Goal: Task Accomplishment & Management: Manage account settings

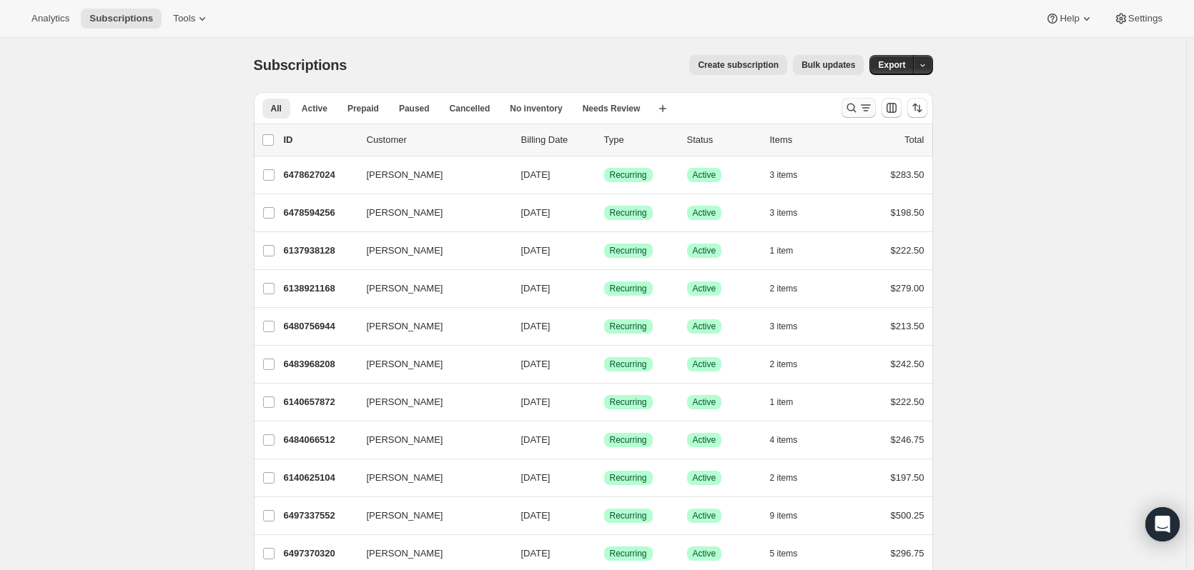
click at [846, 106] on button "Search and filter results" at bounding box center [858, 108] width 34 height 20
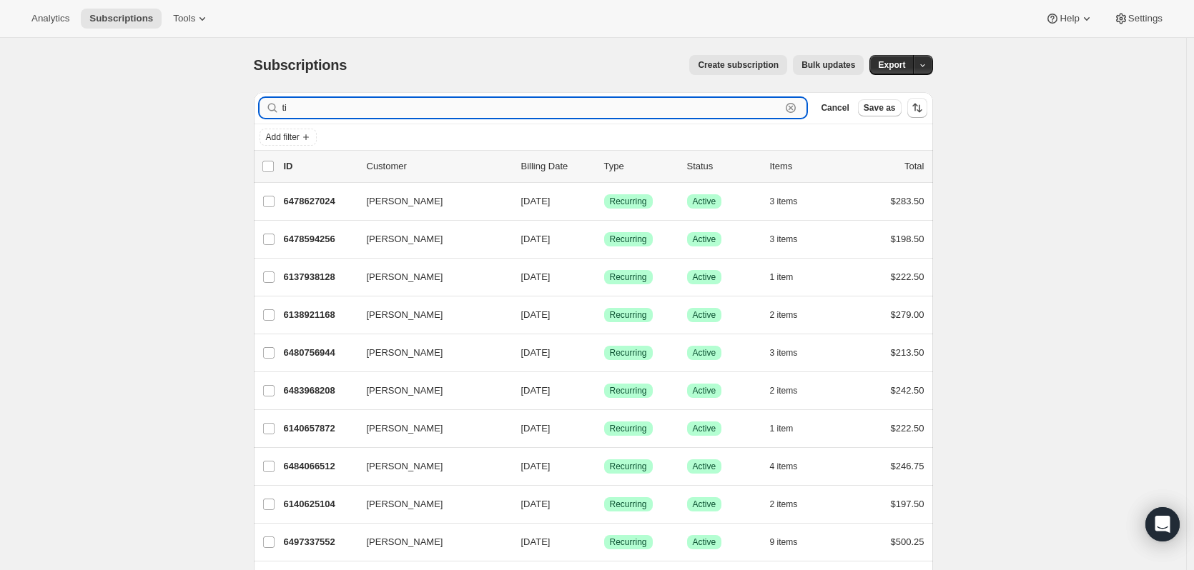
type input "[PERSON_NAME]"
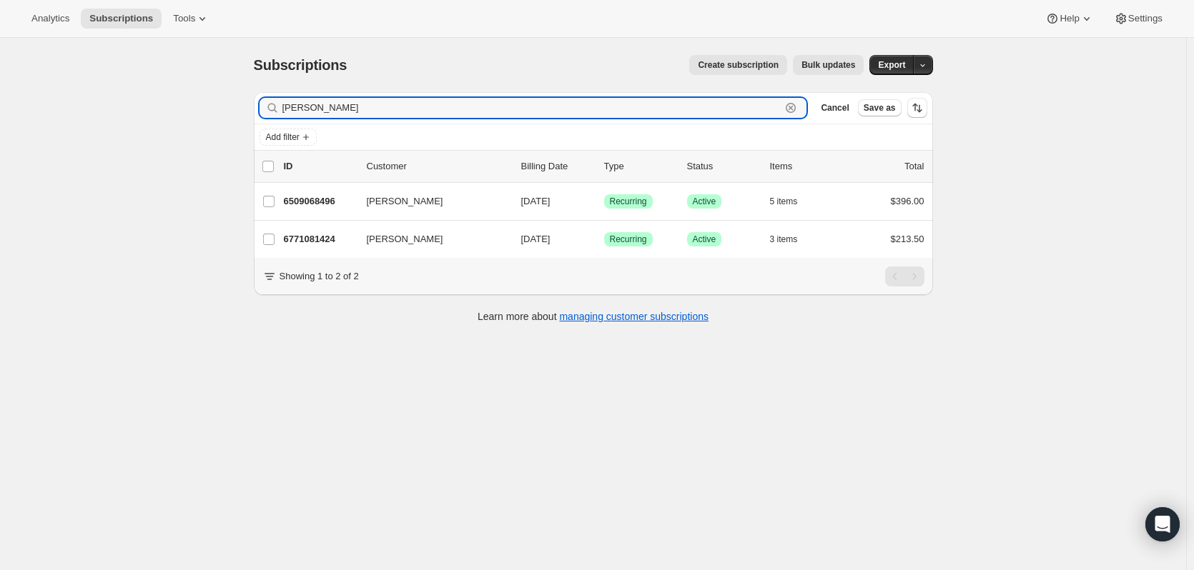
drag, startPoint x: 275, startPoint y: 107, endPoint x: 242, endPoint y: 110, distance: 33.0
click at [242, 109] on div "Subscriptions. This page is ready Subscriptions Create subscription Bulk update…" at bounding box center [593, 188] width 713 height 300
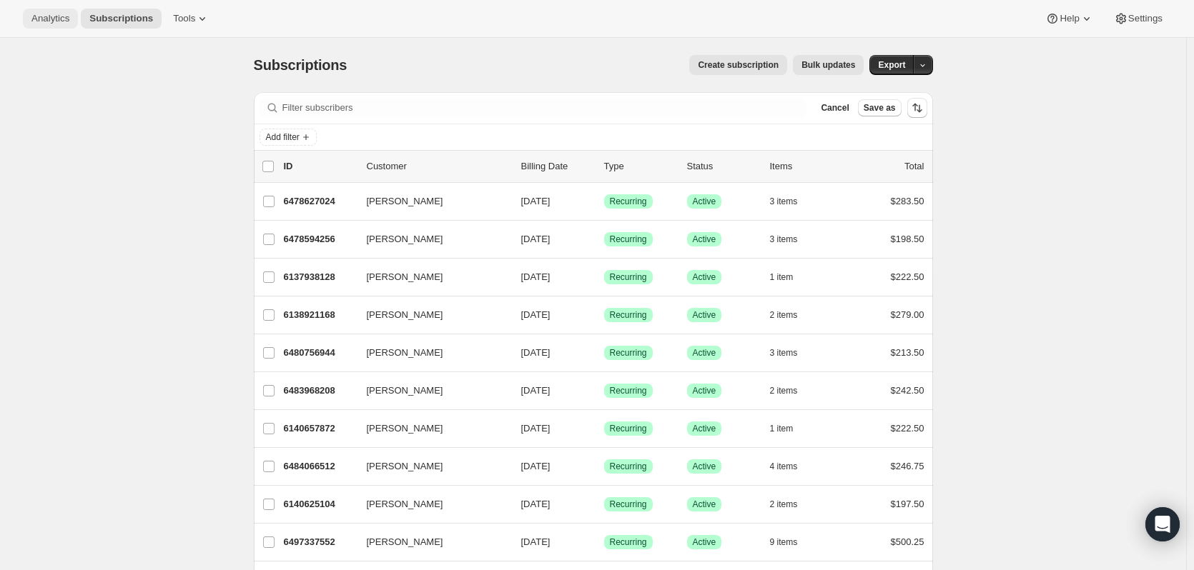
click at [52, 18] on span "Analytics" at bounding box center [50, 18] width 38 height 11
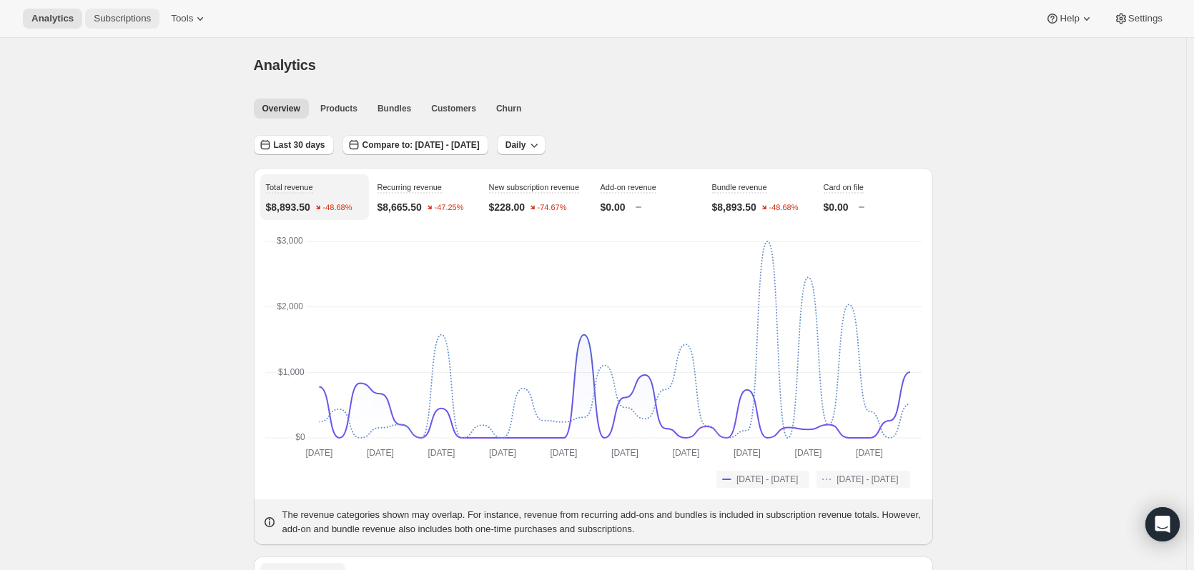
click at [135, 19] on span "Subscriptions" at bounding box center [122, 18] width 57 height 11
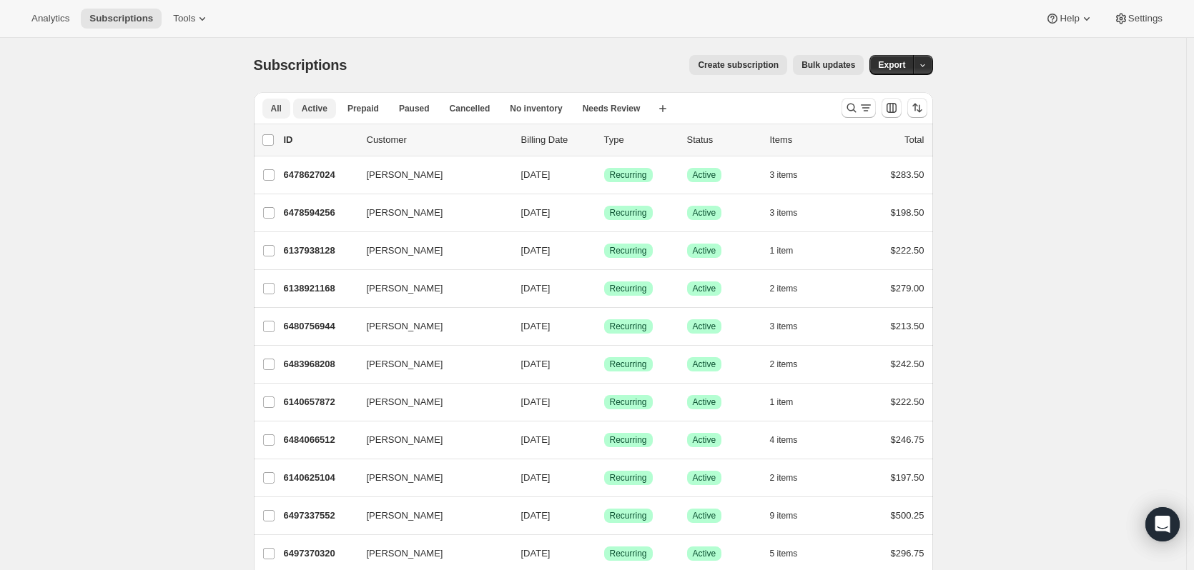
click at [313, 110] on span "Active" at bounding box center [315, 108] width 26 height 11
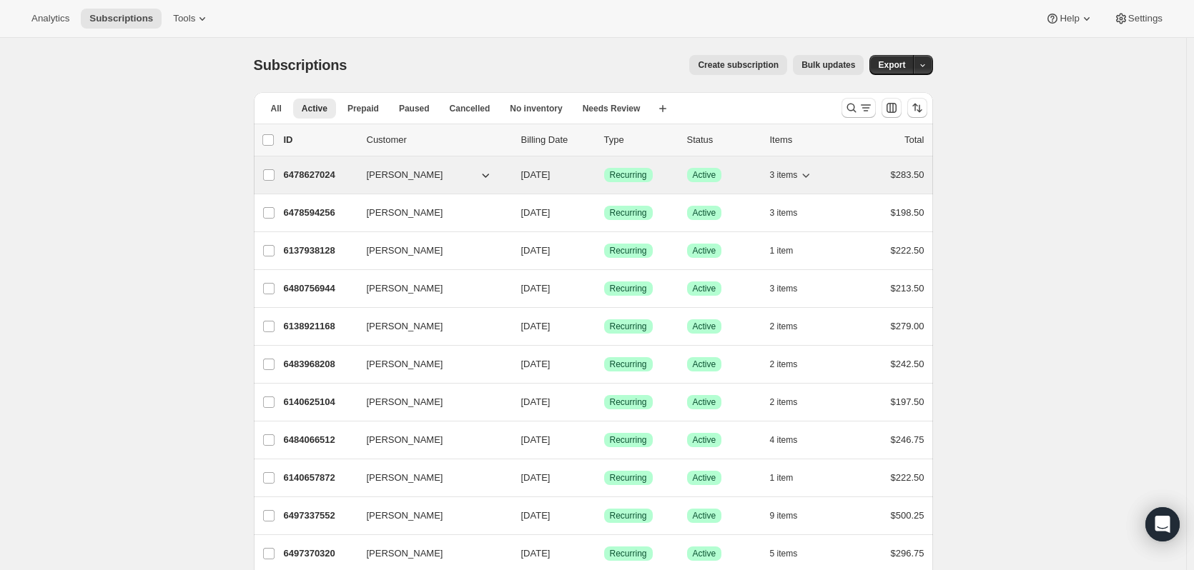
click at [314, 176] on p "6478627024" at bounding box center [319, 175] width 71 height 14
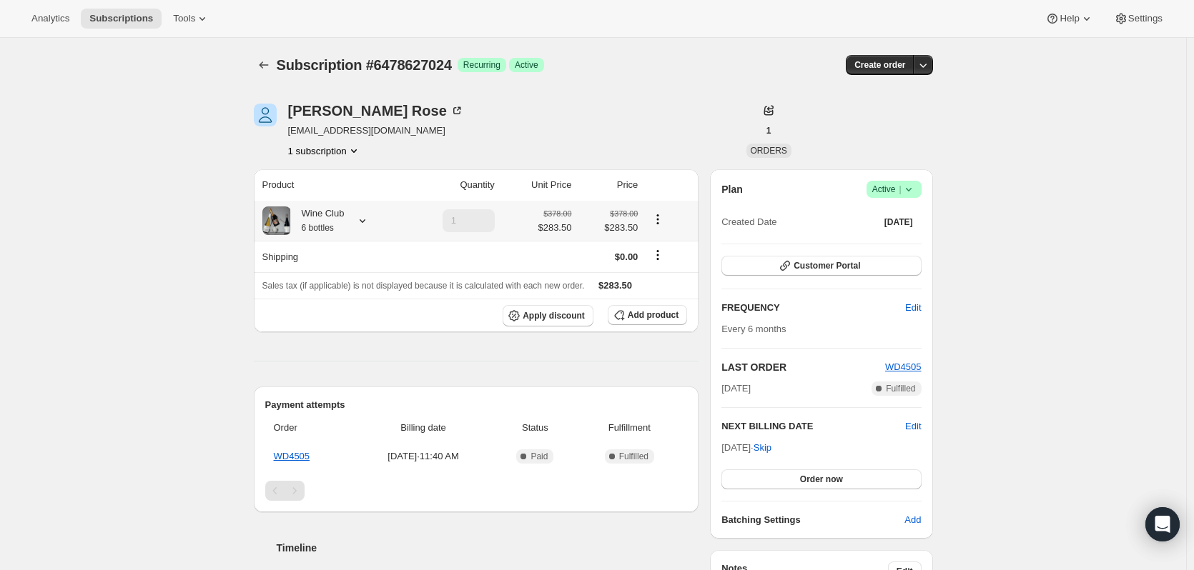
click at [363, 220] on icon at bounding box center [363, 221] width 6 height 4
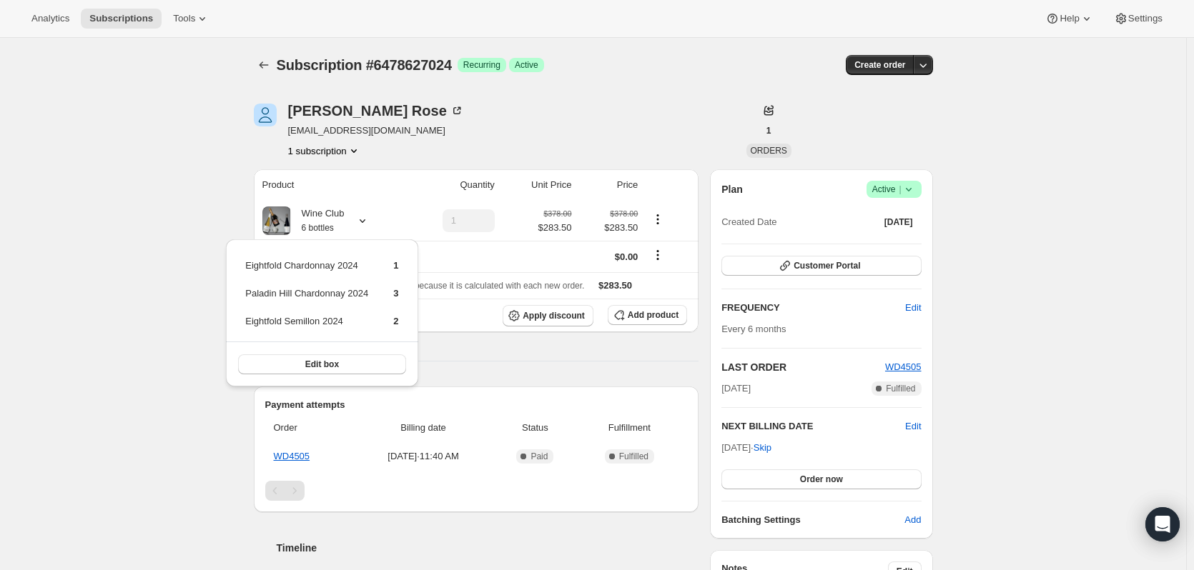
click at [172, 167] on div "Subscription #6478627024. This page is ready Subscription #6478627024 Success R…" at bounding box center [593, 569] width 1186 height 1063
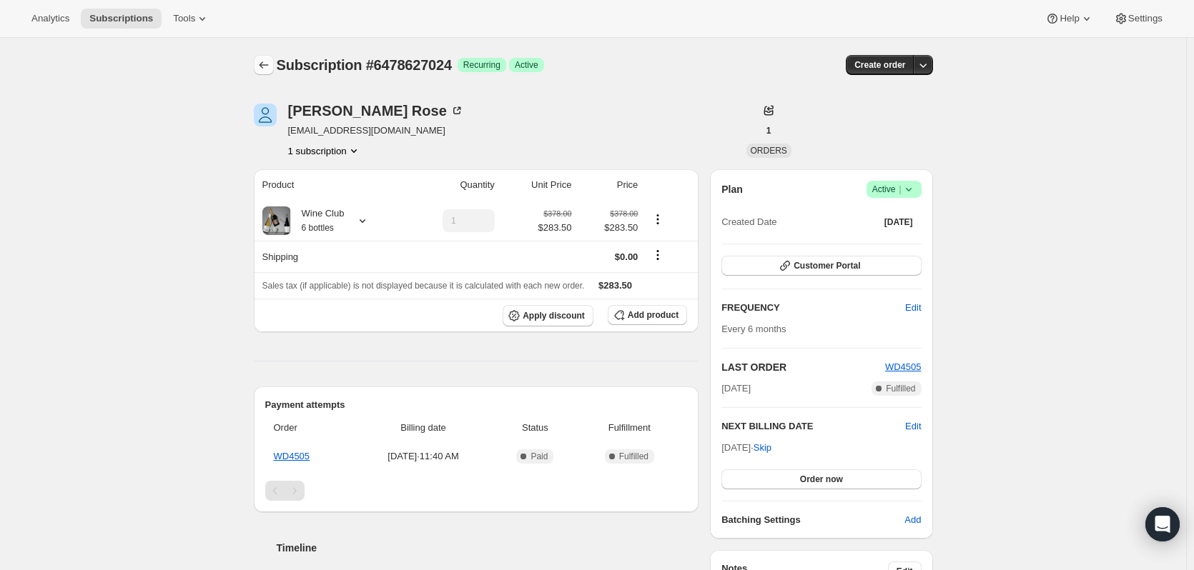
click at [268, 64] on icon "Subscriptions" at bounding box center [264, 65] width 14 height 14
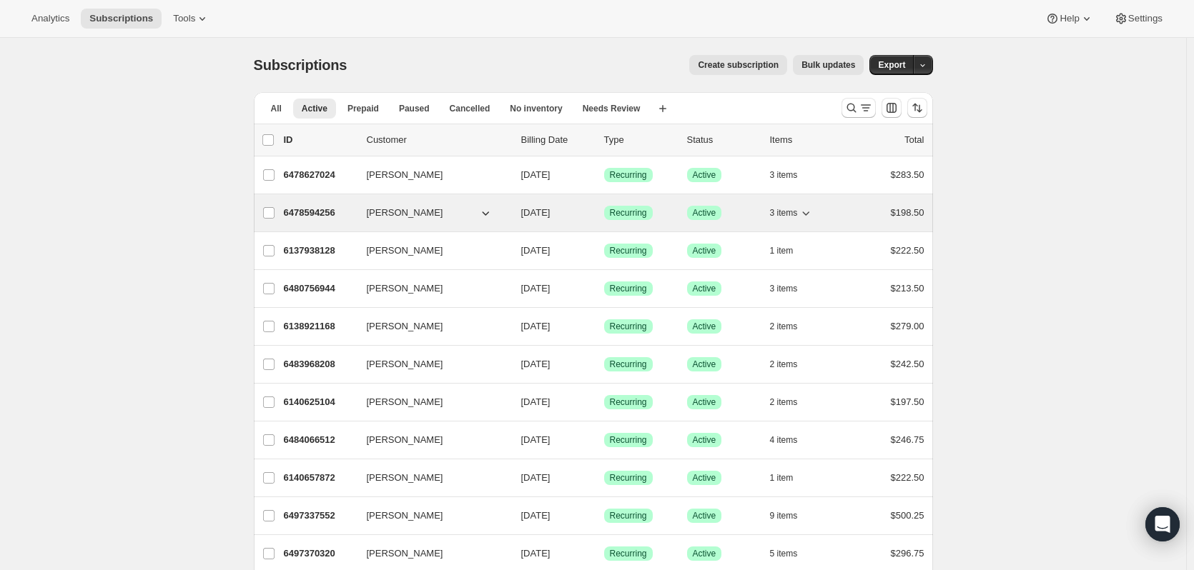
click at [293, 210] on p "6478594256" at bounding box center [319, 213] width 71 height 14
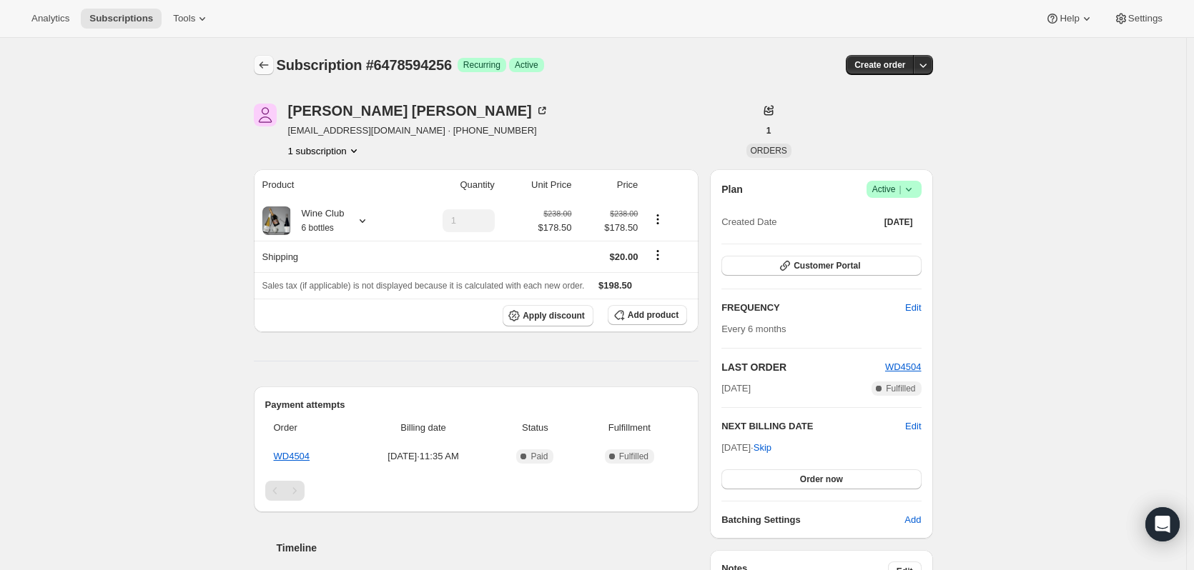
click at [259, 61] on icon "Subscriptions" at bounding box center [264, 65] width 14 height 14
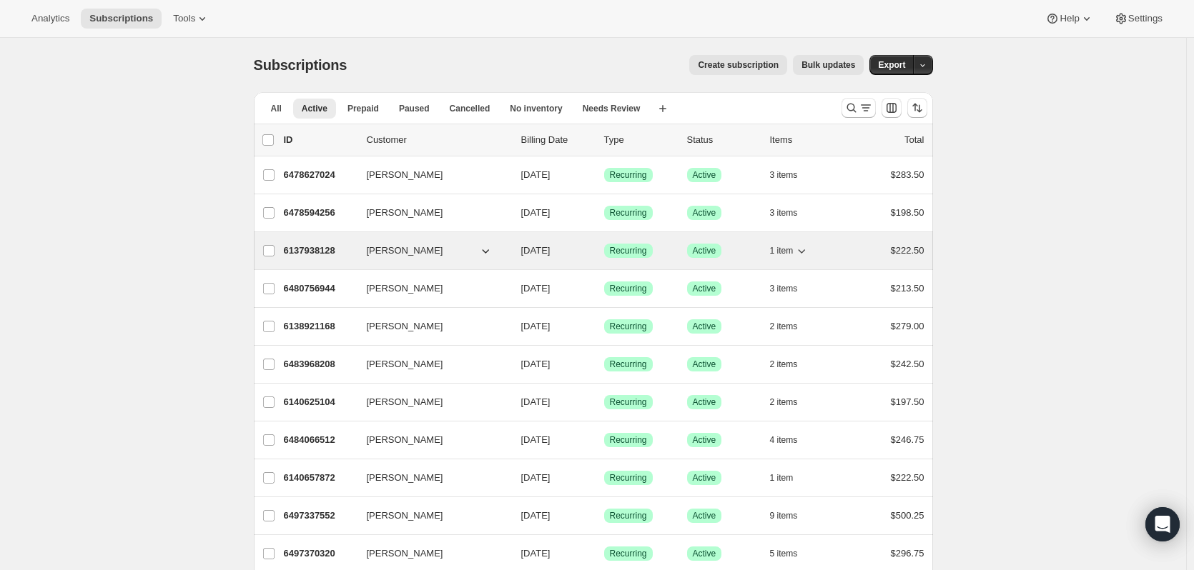
click at [302, 252] on p "6137938128" at bounding box center [319, 251] width 71 height 14
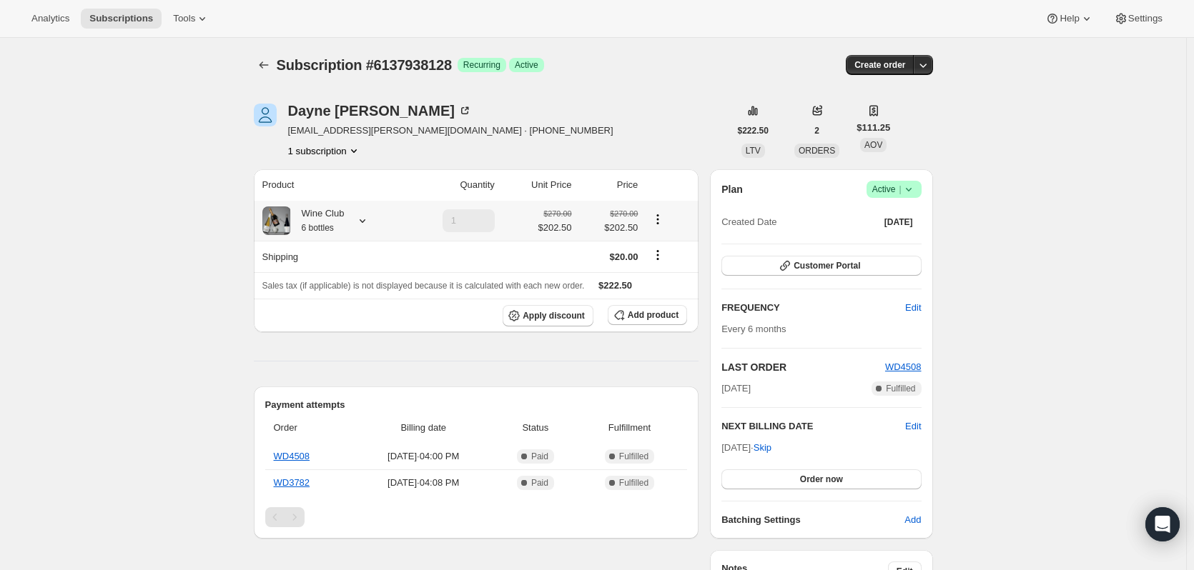
click at [361, 221] on icon at bounding box center [362, 221] width 14 height 14
click at [174, 368] on div "Subscription #6137938128. This page is ready Subscription #6137938128 Success R…" at bounding box center [593, 527] width 1186 height 979
click at [265, 64] on icon "Subscriptions" at bounding box center [264, 65] width 14 height 14
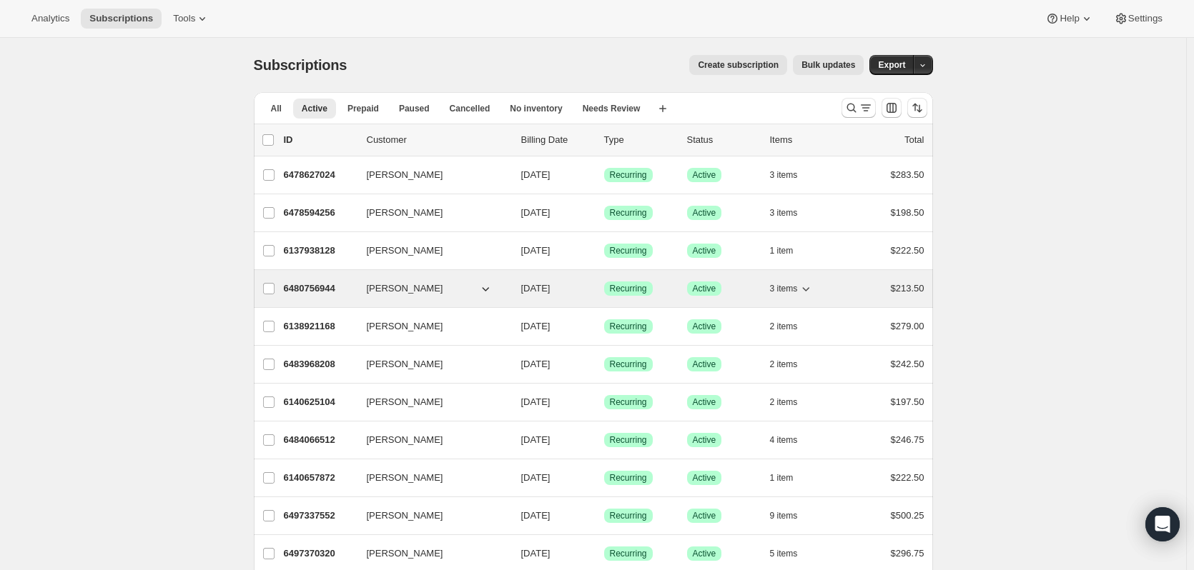
click at [320, 291] on p "6480756944" at bounding box center [319, 289] width 71 height 14
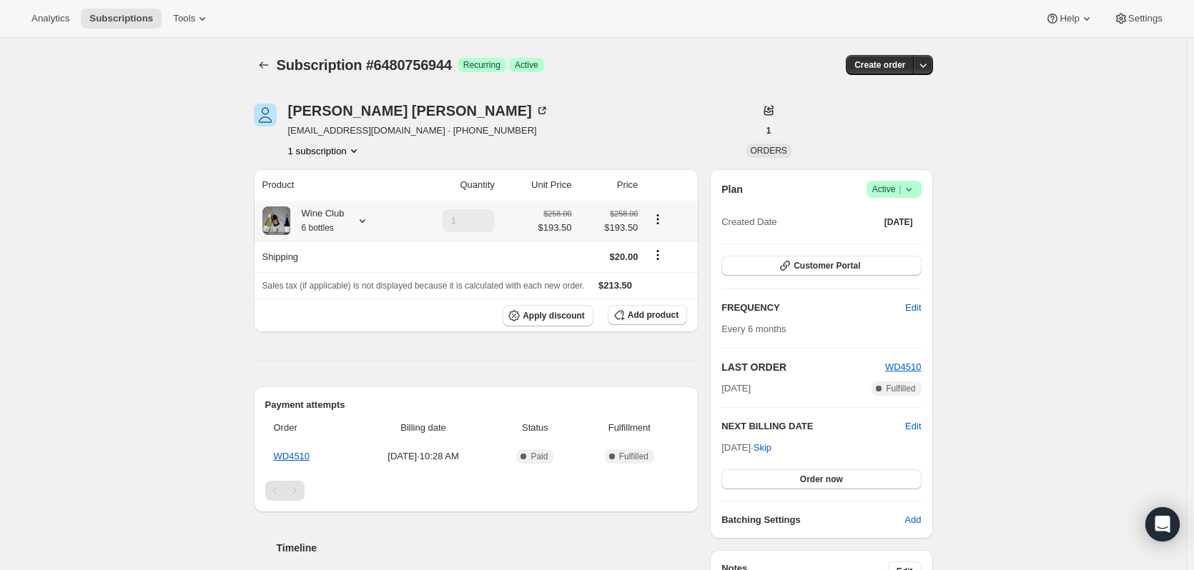
click at [362, 219] on icon at bounding box center [362, 221] width 14 height 14
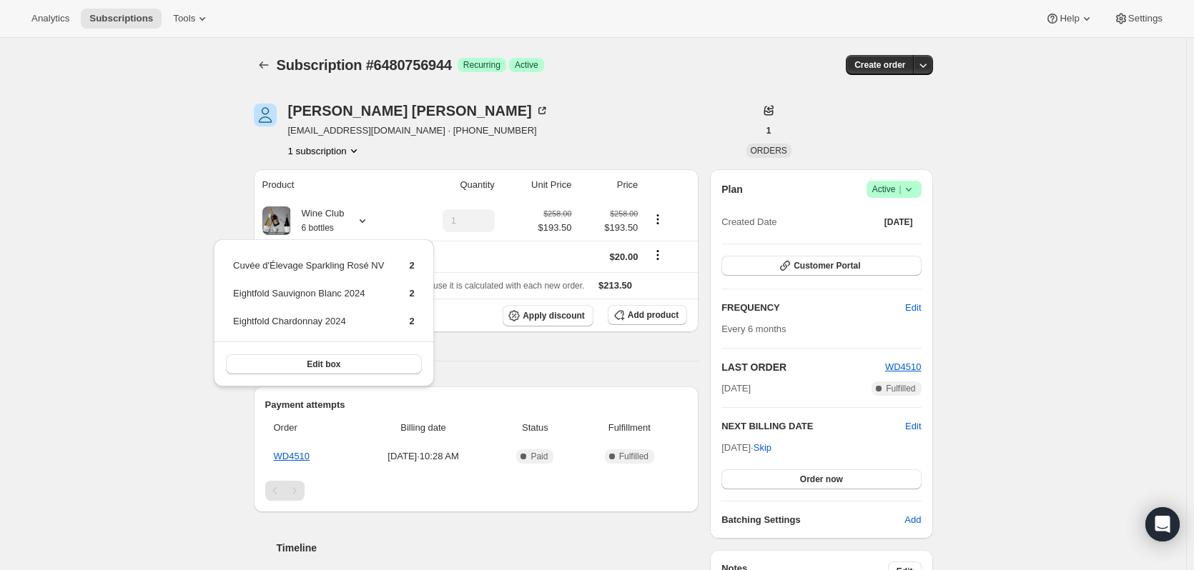
click at [139, 222] on div "Subscription #6480756944. This page is ready Subscription #6480756944 Success R…" at bounding box center [593, 522] width 1186 height 968
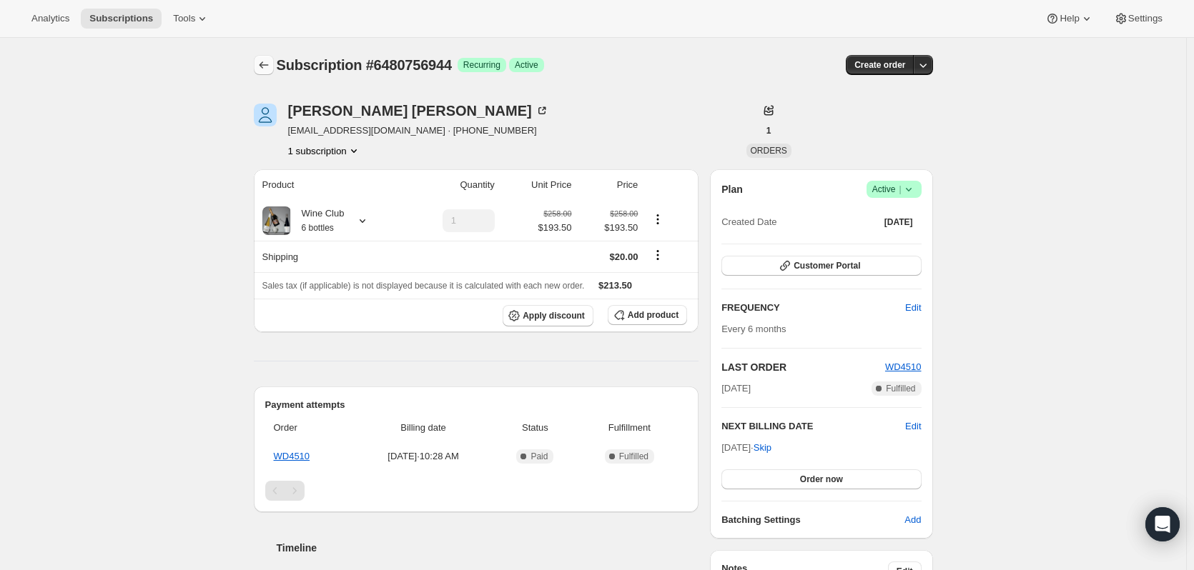
click at [259, 62] on icon "Subscriptions" at bounding box center [264, 65] width 14 height 14
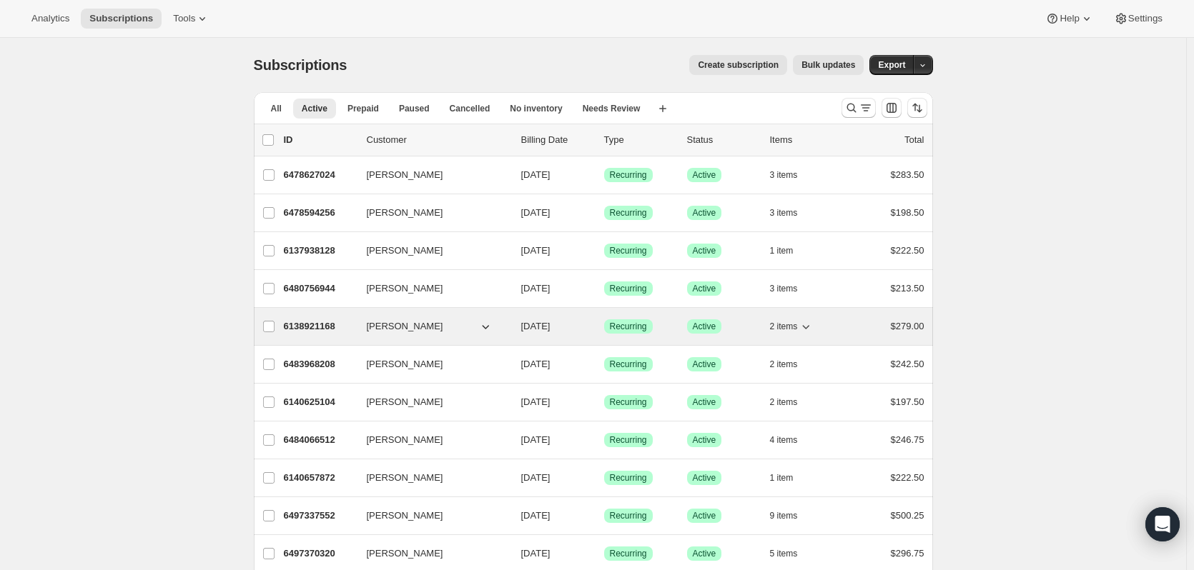
click at [289, 326] on p "6138921168" at bounding box center [319, 327] width 71 height 14
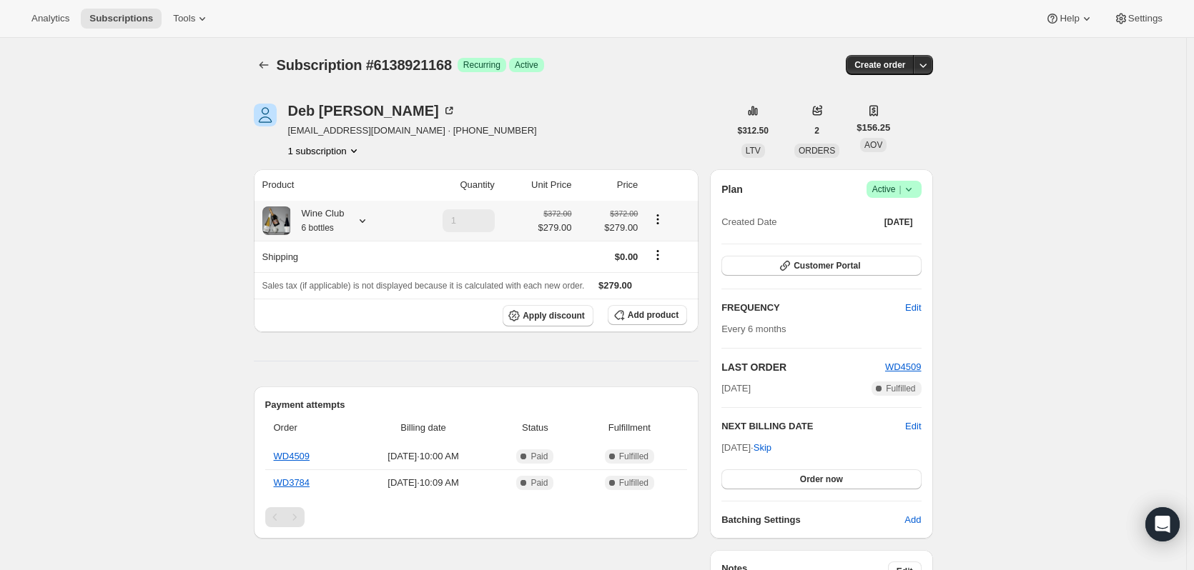
click at [365, 217] on icon at bounding box center [362, 221] width 14 height 14
click at [269, 63] on icon "Subscriptions" at bounding box center [264, 65] width 14 height 14
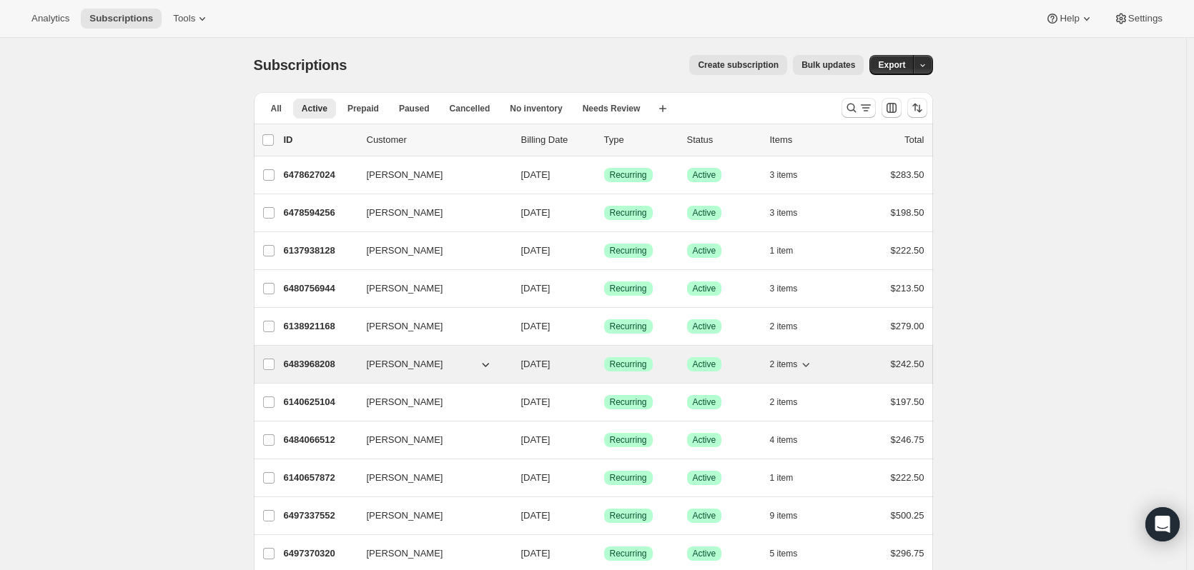
click at [304, 366] on p "6483968208" at bounding box center [319, 364] width 71 height 14
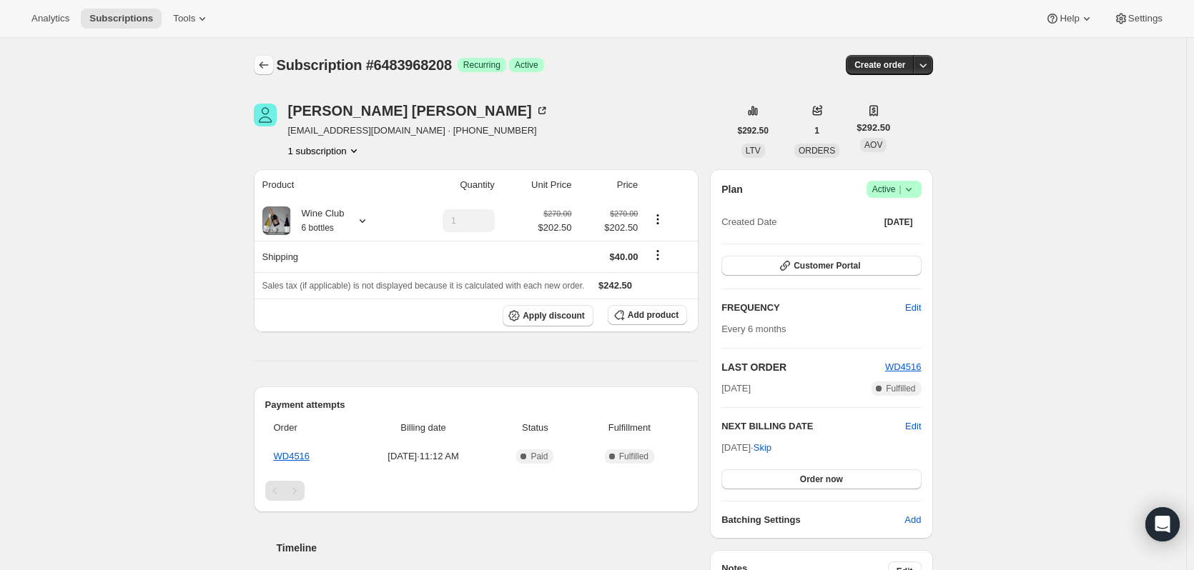
click at [259, 60] on button "Subscriptions" at bounding box center [264, 65] width 20 height 20
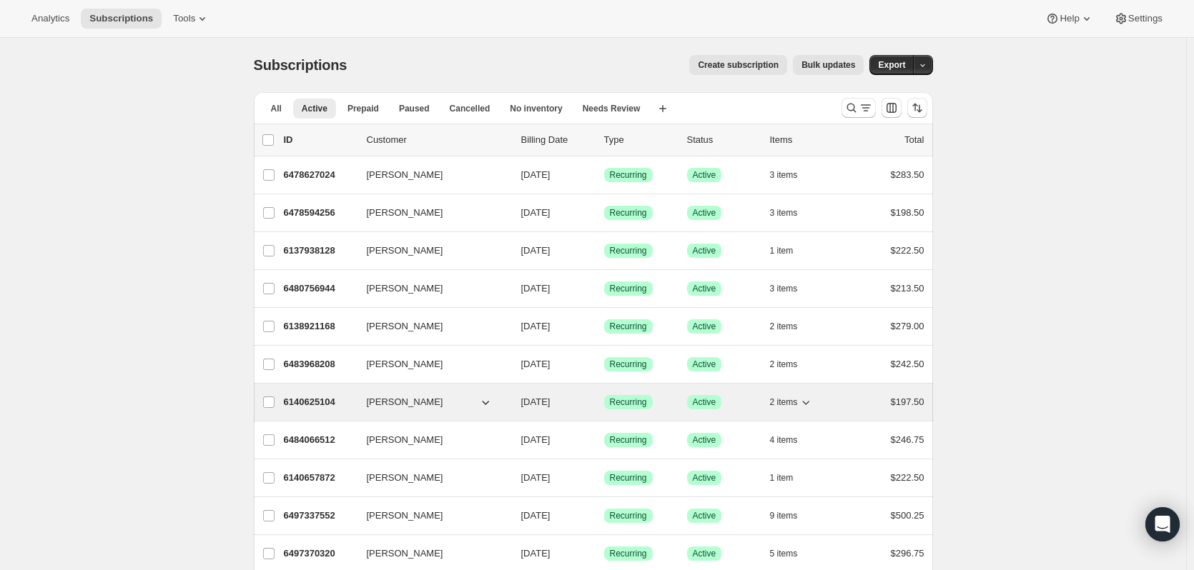
click at [315, 405] on p "6140625104" at bounding box center [319, 402] width 71 height 14
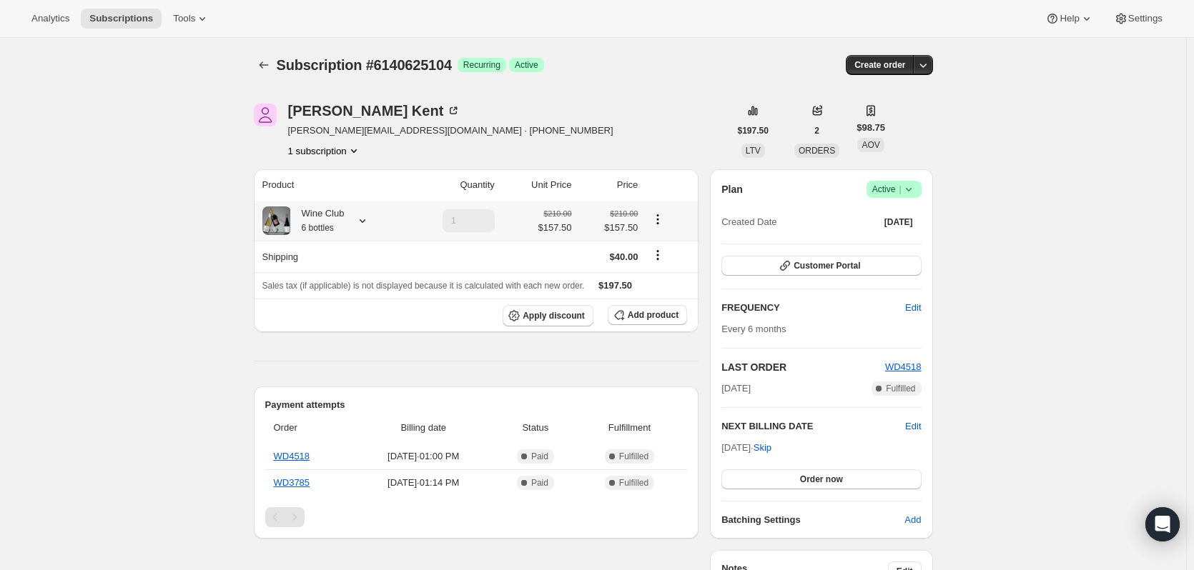
click at [366, 217] on icon at bounding box center [362, 221] width 14 height 14
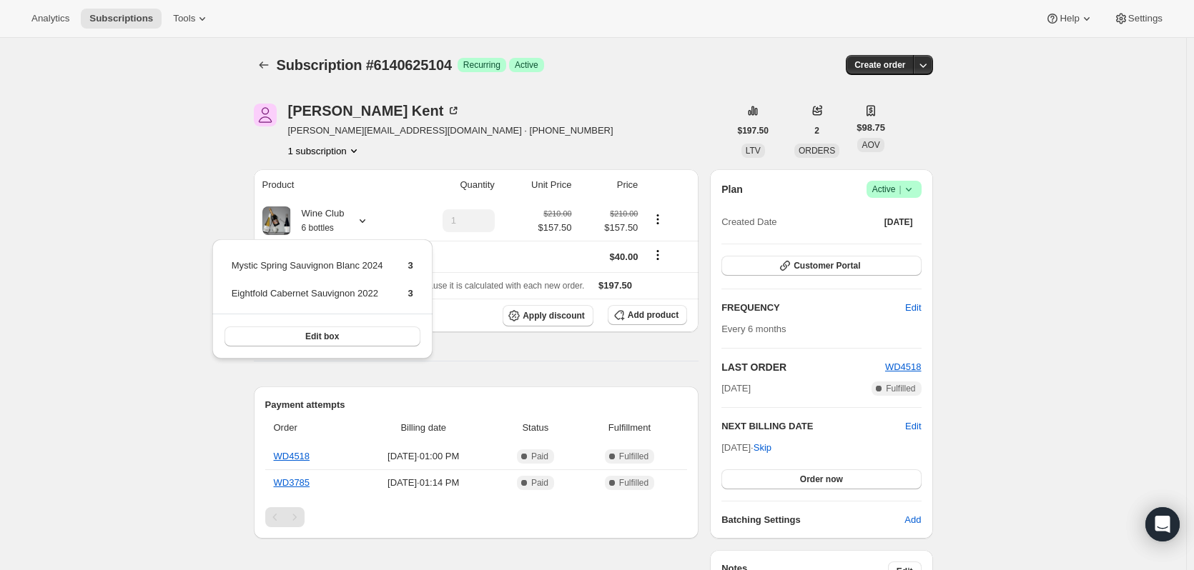
click at [184, 207] on div "Subscription #6140625104. This page is ready Subscription #6140625104 Success R…" at bounding box center [593, 536] width 1186 height 997
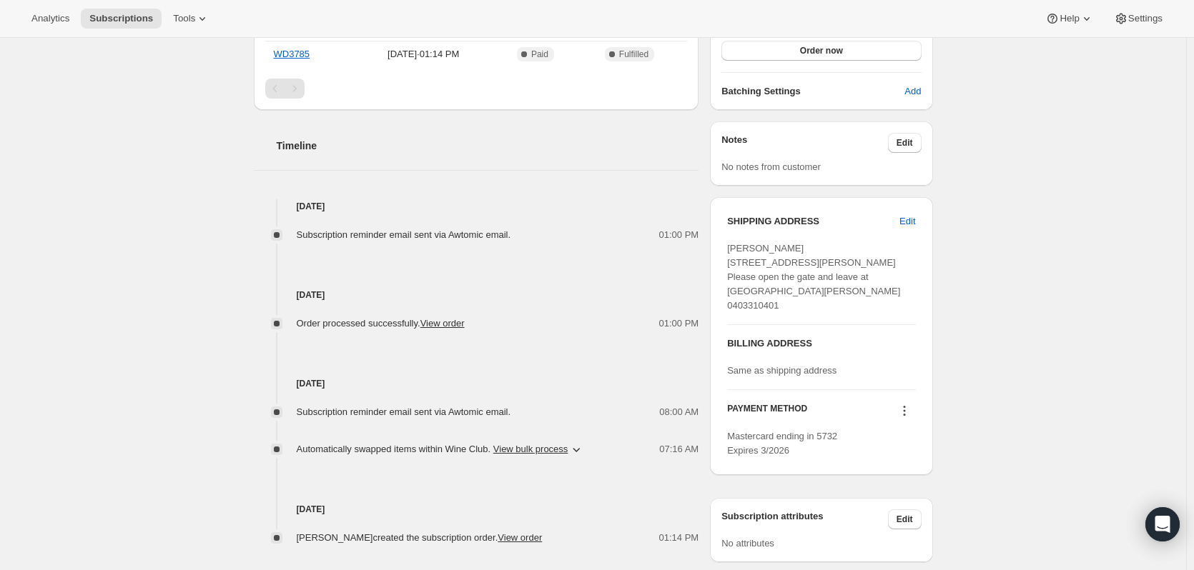
scroll to position [477, 0]
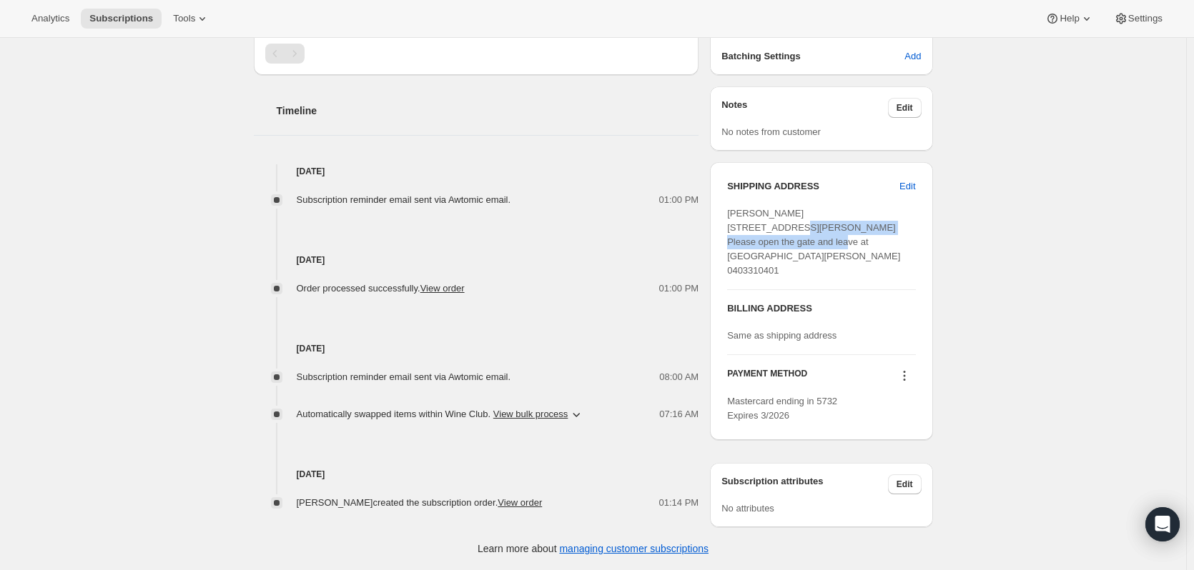
drag, startPoint x: 922, startPoint y: 228, endPoint x: 708, endPoint y: 229, distance: 214.5
click at [708, 229] on div "[PERSON_NAME] [PERSON_NAME][EMAIL_ADDRESS][DOMAIN_NAME] · [PHONE_NUMBER] 1 subs…" at bounding box center [587, 72] width 691 height 911
copy span "Please open the gate and leave at front door"
click at [913, 102] on span "Edit" at bounding box center [904, 107] width 16 height 11
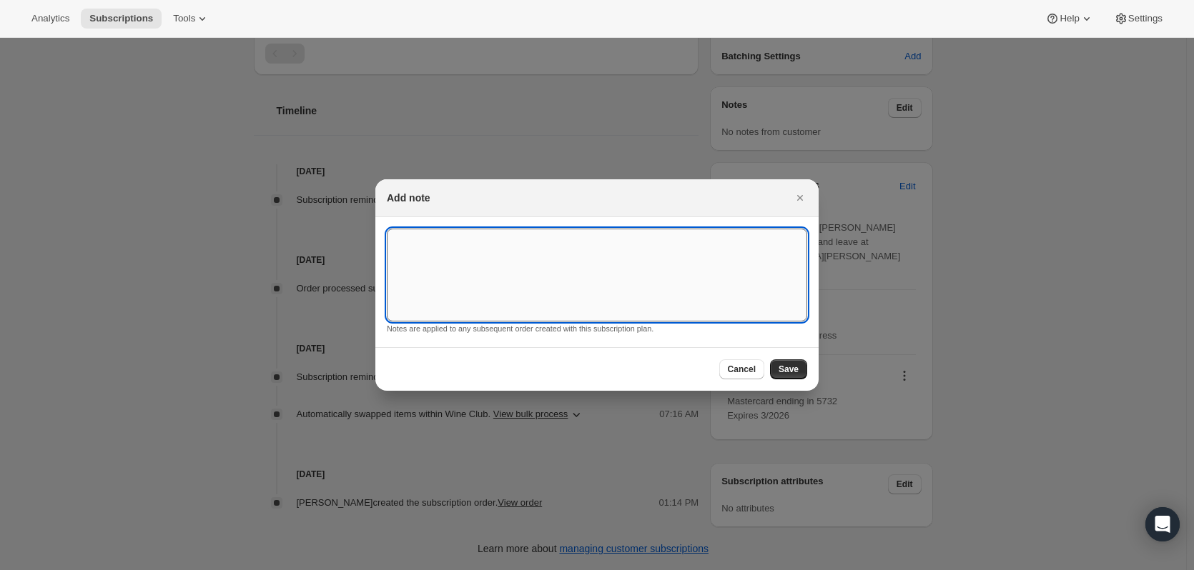
paste textarea "Please open the gate and leave at front door"
type textarea "Please open the gate and leave at front door"
click at [791, 370] on span "Save" at bounding box center [788, 369] width 20 height 11
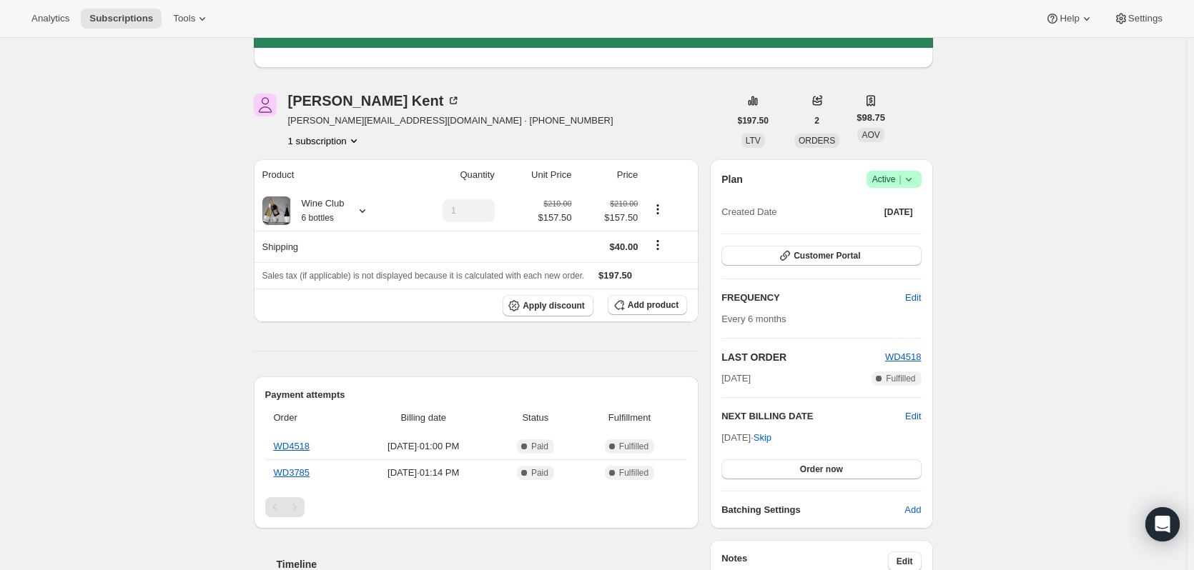
scroll to position [466, 0]
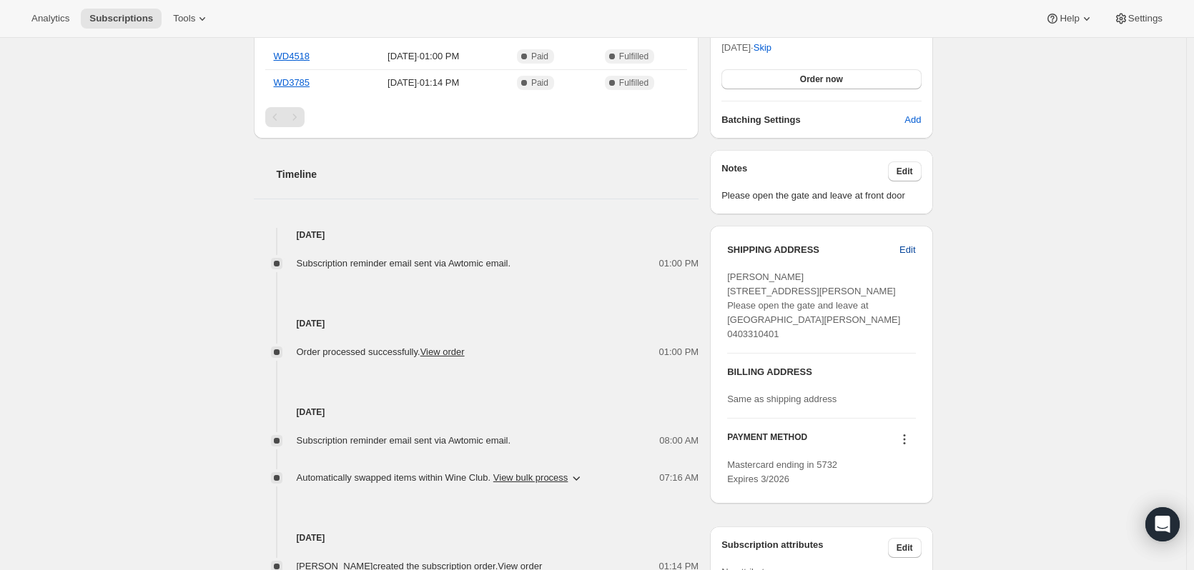
click at [911, 252] on span "Edit" at bounding box center [907, 250] width 16 height 14
select select "VIC"
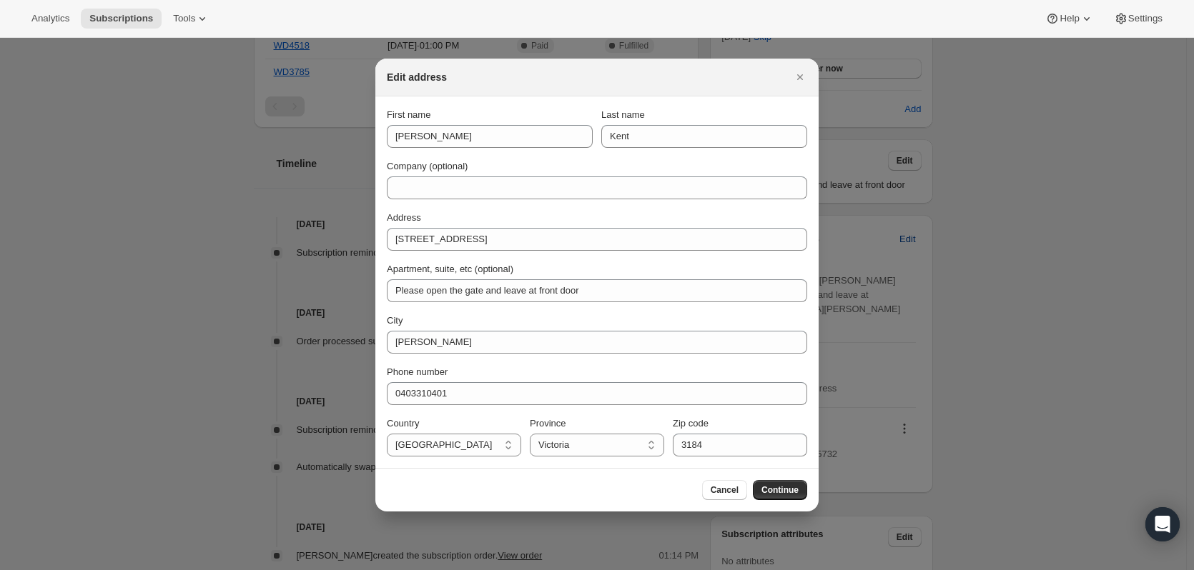
scroll to position [0, 0]
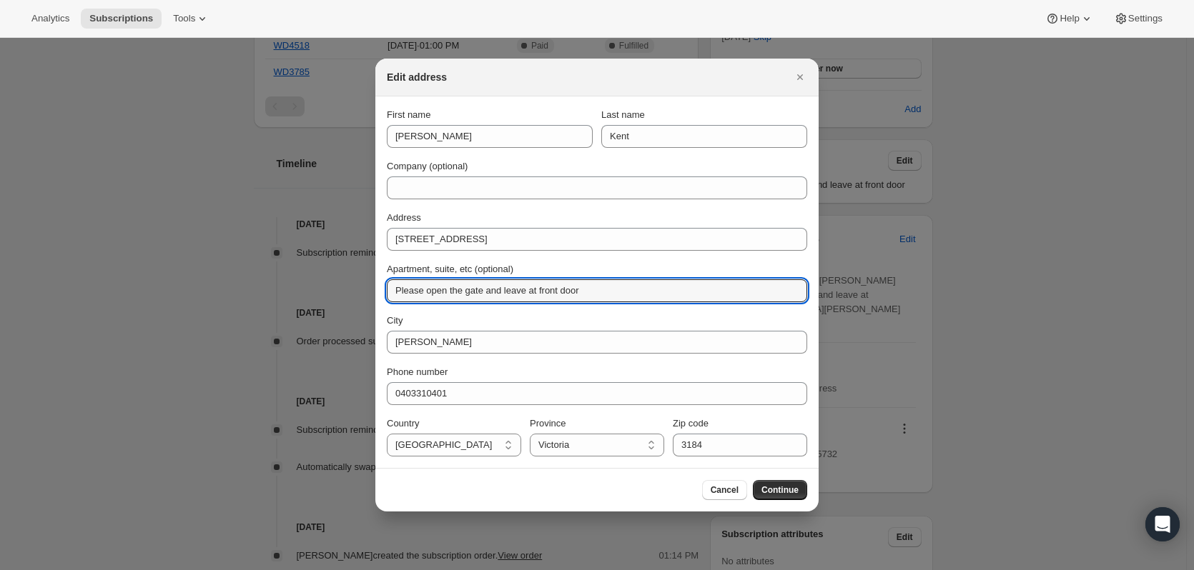
drag, startPoint x: 579, startPoint y: 289, endPoint x: 271, endPoint y: 235, distance: 312.7
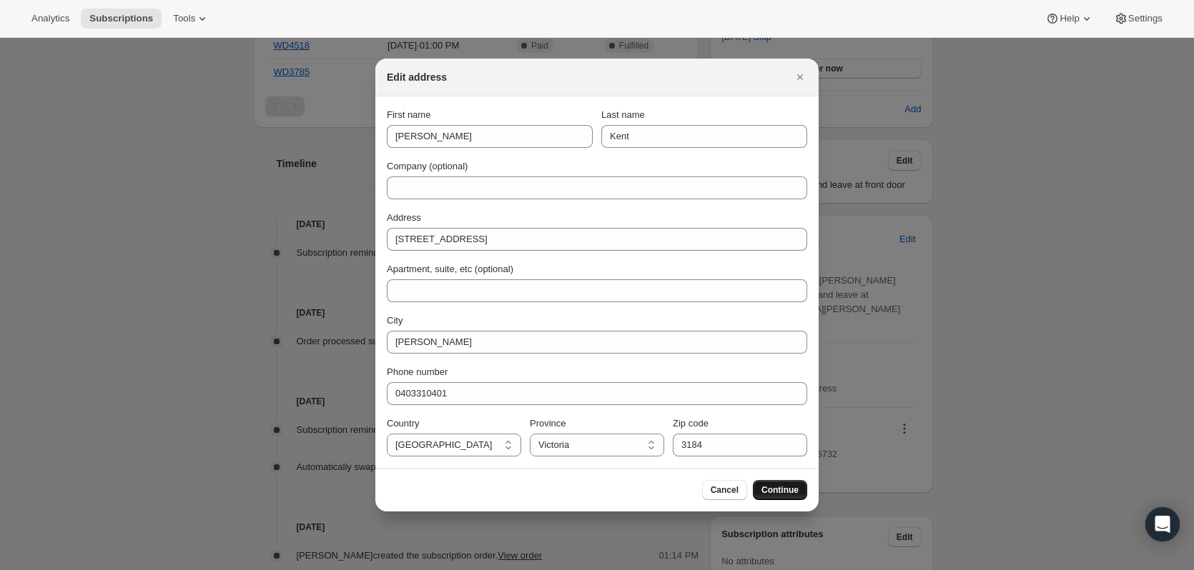
click at [780, 489] on span "Continue" at bounding box center [779, 490] width 37 height 11
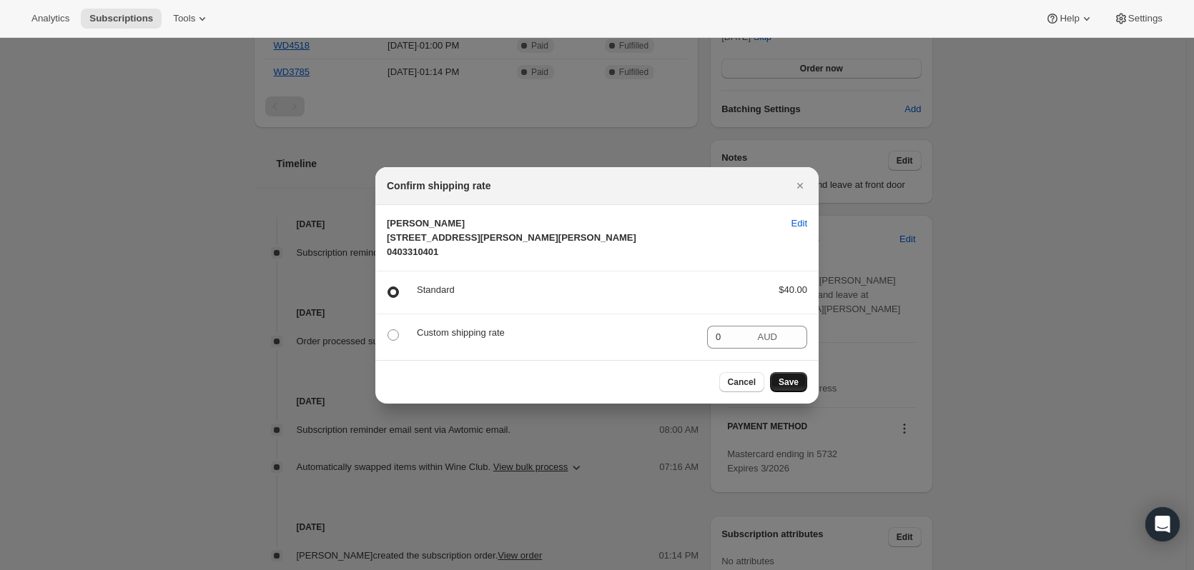
click at [789, 388] on span "Save" at bounding box center [788, 382] width 20 height 11
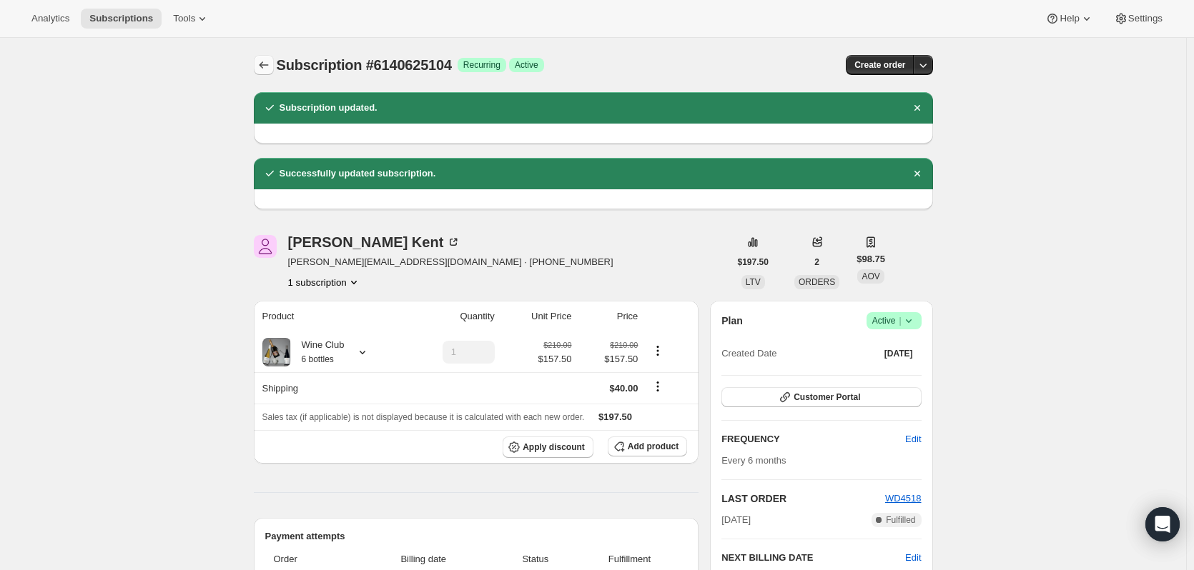
click at [271, 64] on icon "Subscriptions" at bounding box center [264, 65] width 14 height 14
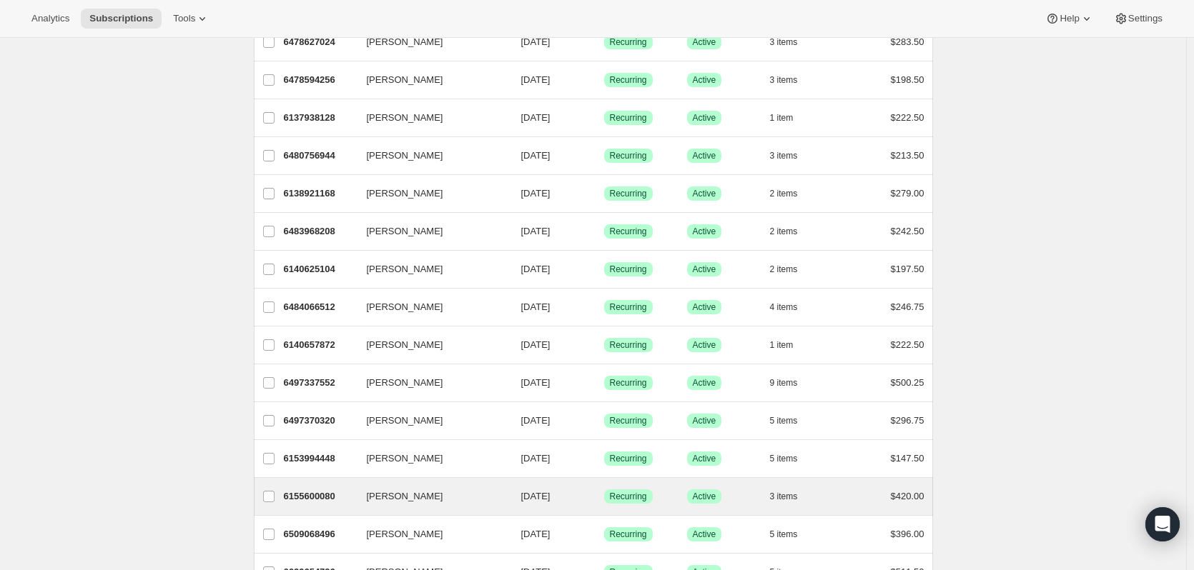
scroll to position [143, 0]
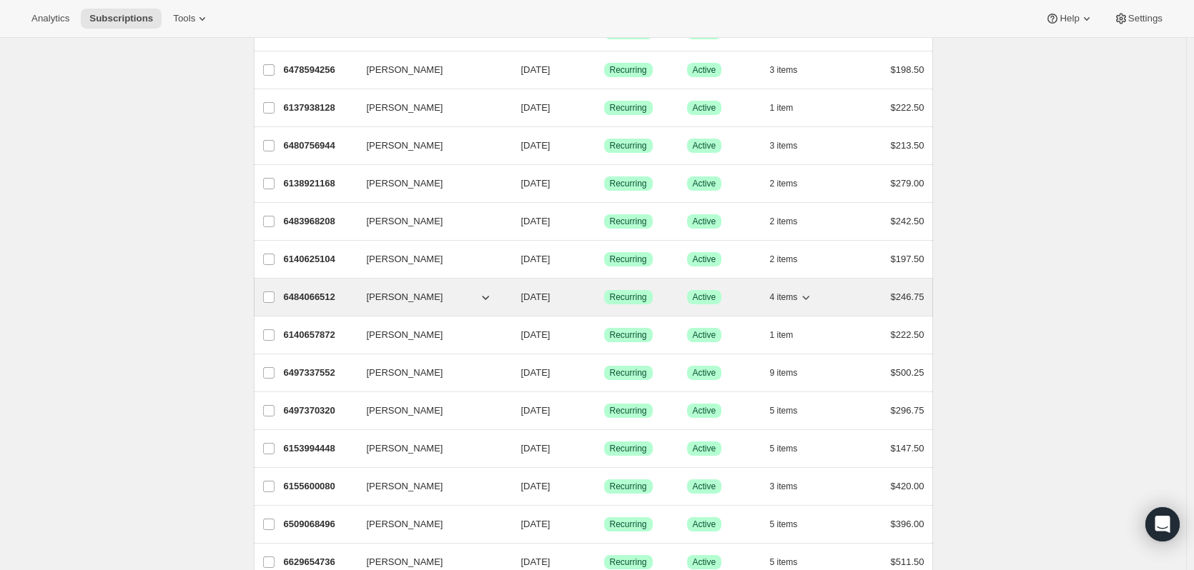
click at [307, 297] on p "6484066512" at bounding box center [319, 297] width 71 height 14
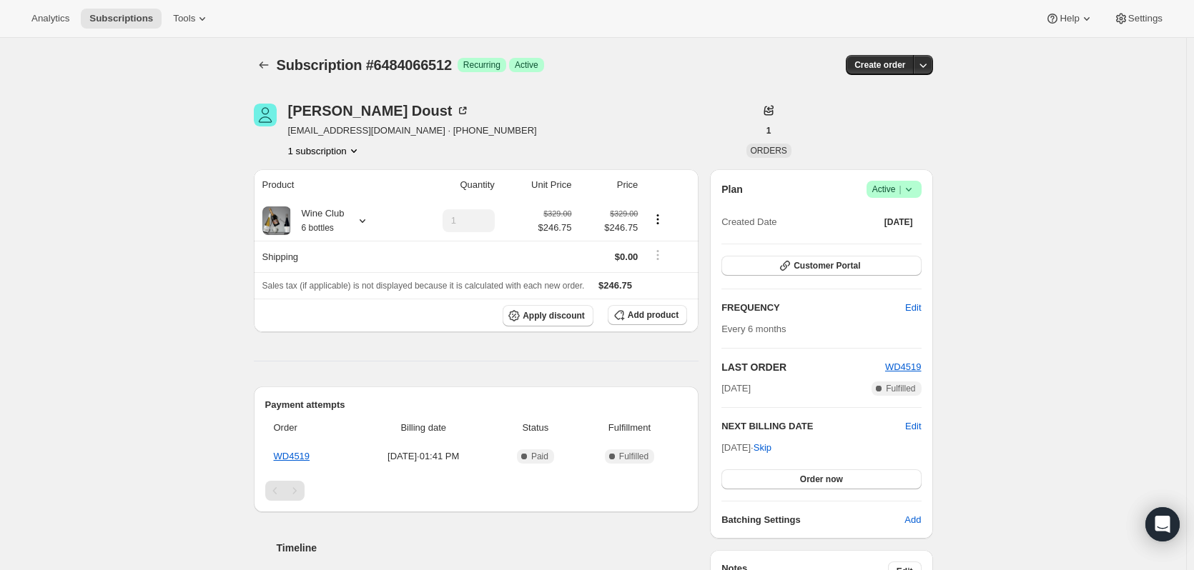
click at [355, 152] on icon "Product actions" at bounding box center [354, 151] width 14 height 14
click at [144, 238] on div "Subscription #6484066512. This page is ready Subscription #6484066512 Success R…" at bounding box center [593, 522] width 1186 height 968
click at [365, 218] on icon at bounding box center [362, 221] width 14 height 14
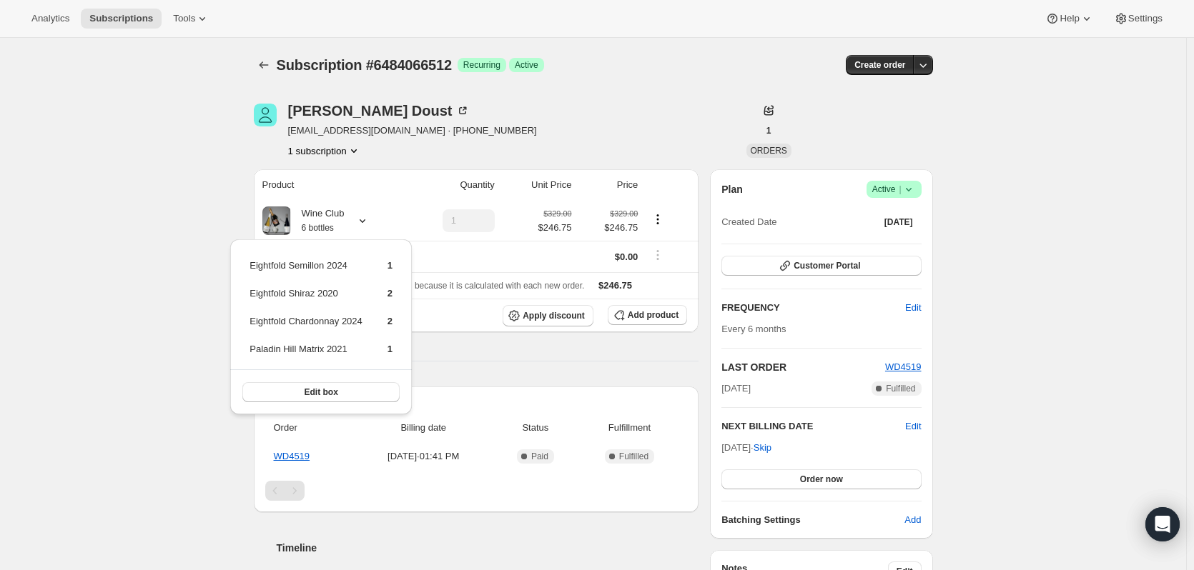
click at [157, 455] on div "Subscription #6484066512. This page is ready Subscription #6484066512 Success R…" at bounding box center [593, 522] width 1186 height 968
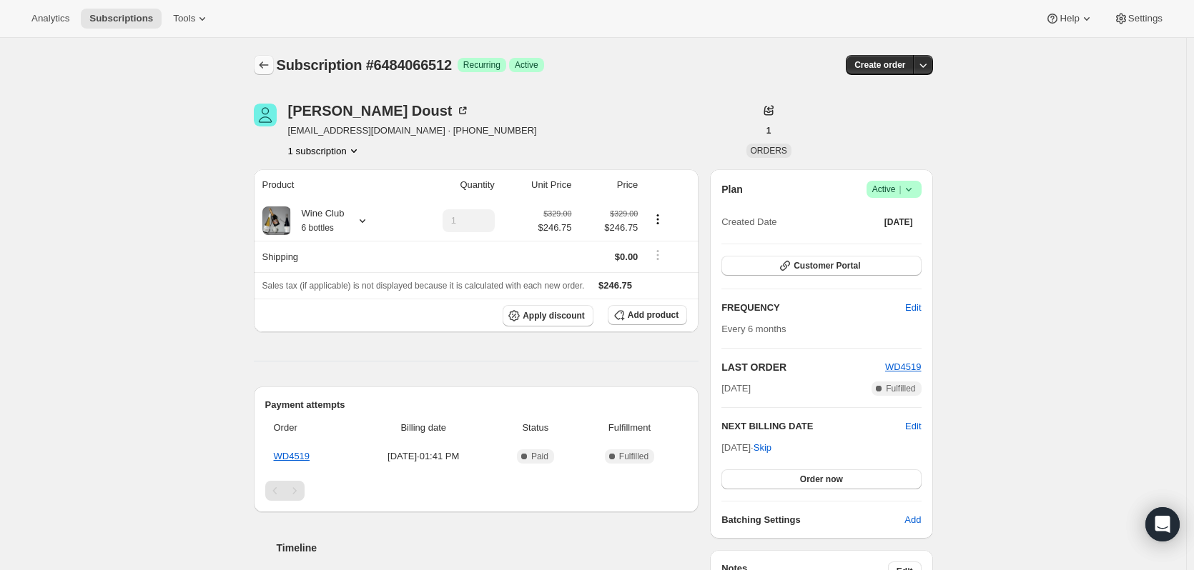
click at [265, 64] on icon "Subscriptions" at bounding box center [264, 65] width 14 height 14
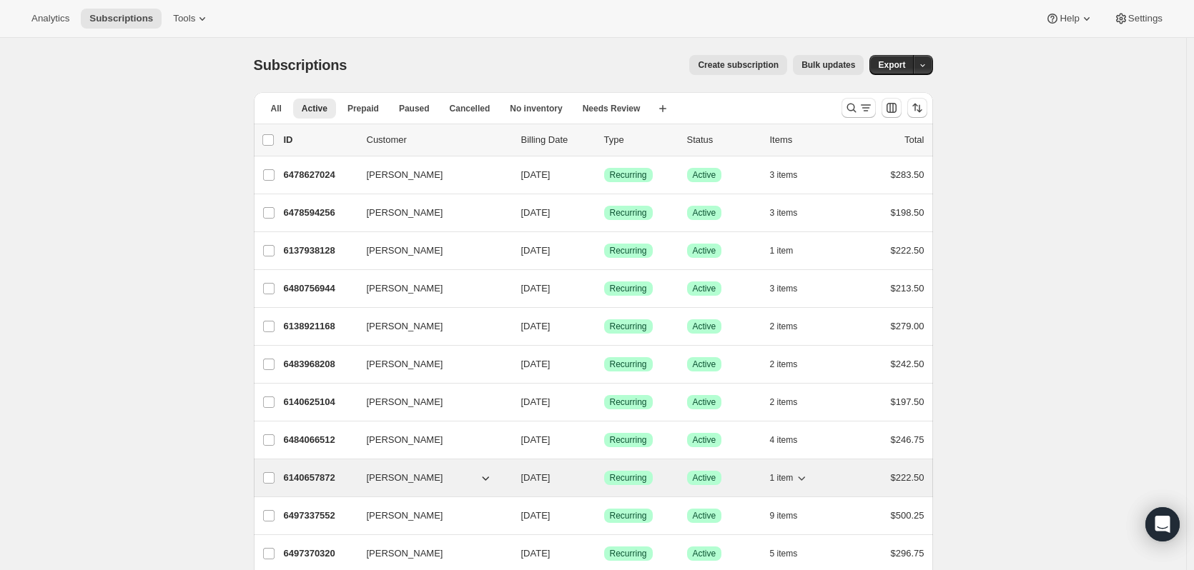
click at [327, 476] on p "6140657872" at bounding box center [319, 478] width 71 height 14
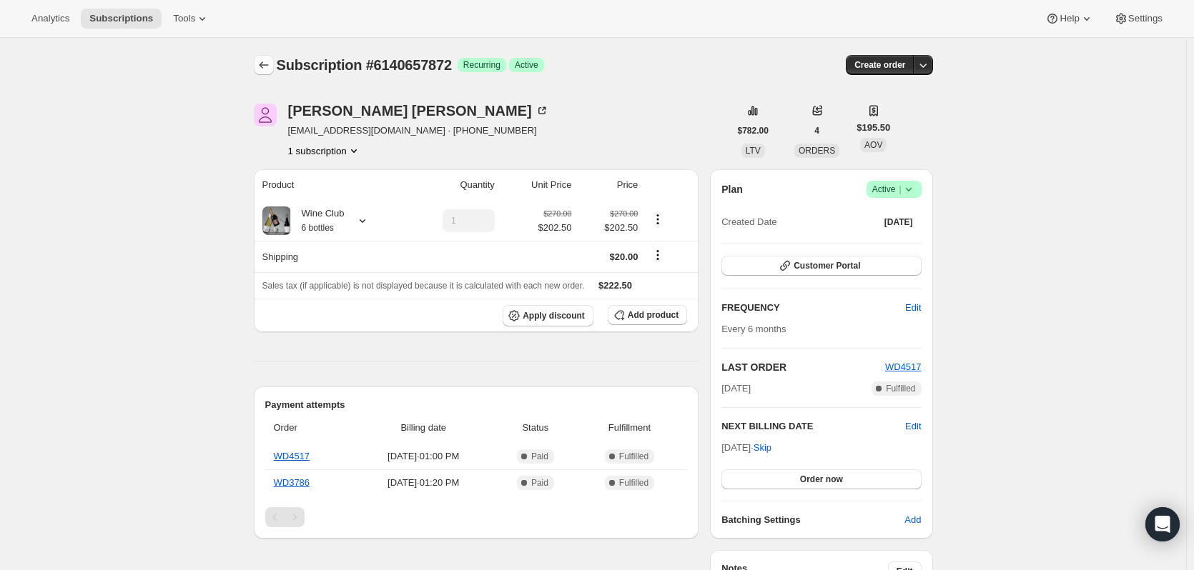
click at [264, 66] on icon "Subscriptions" at bounding box center [263, 64] width 9 height 7
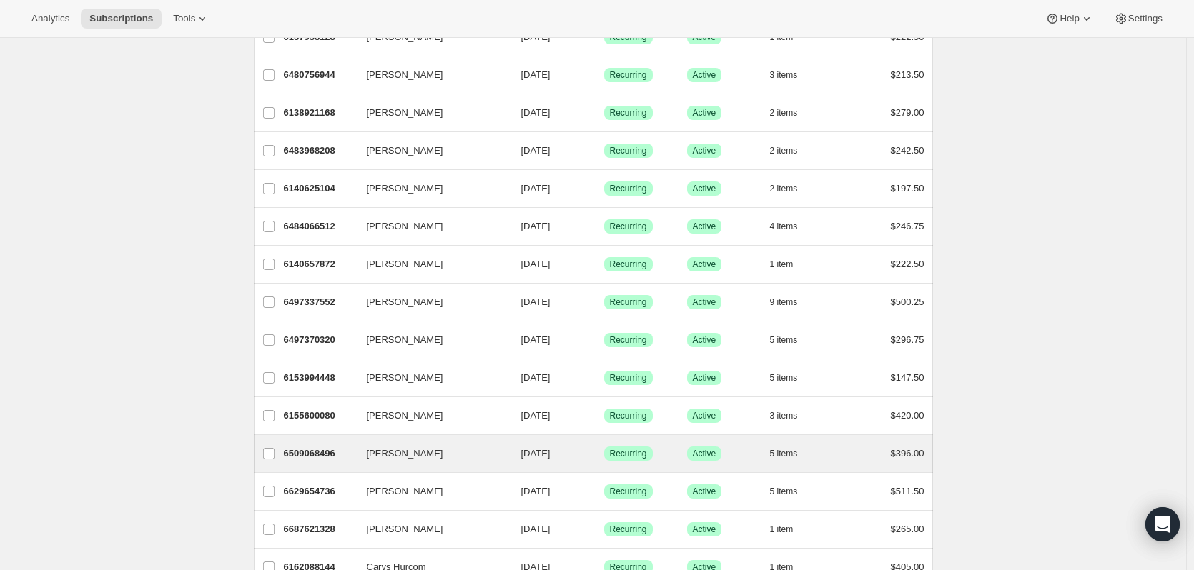
scroll to position [214, 0]
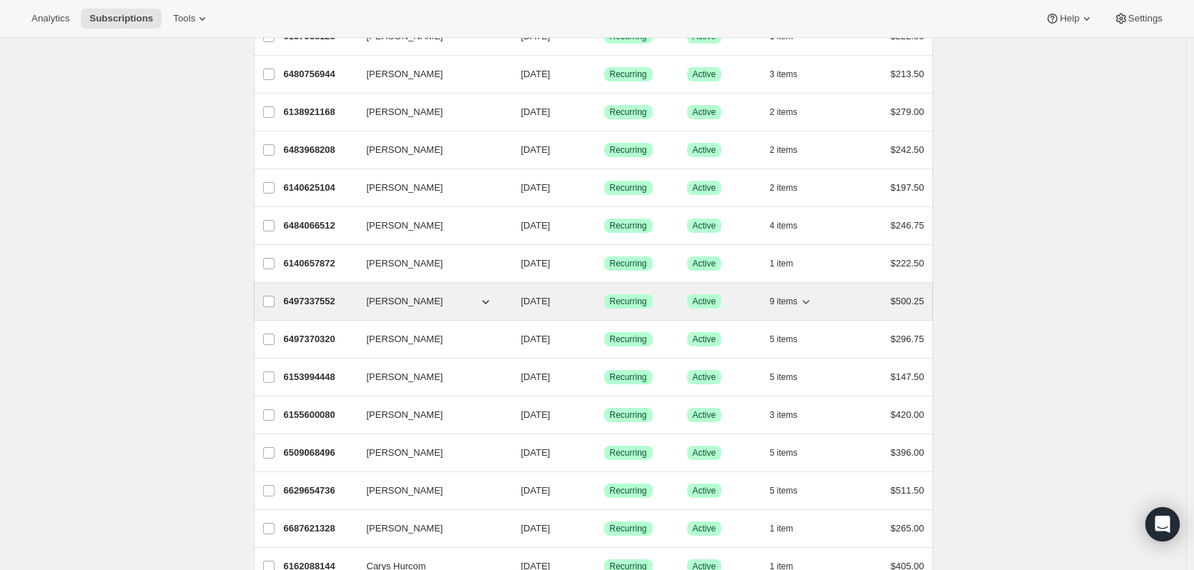
click at [309, 297] on p "6497337552" at bounding box center [319, 302] width 71 height 14
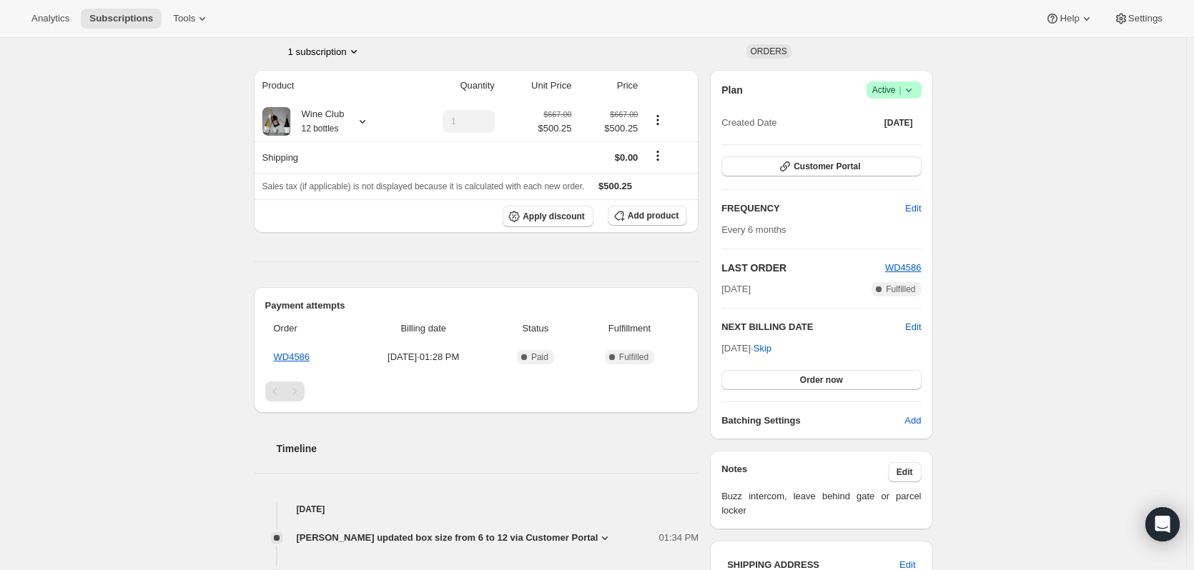
scroll to position [286, 0]
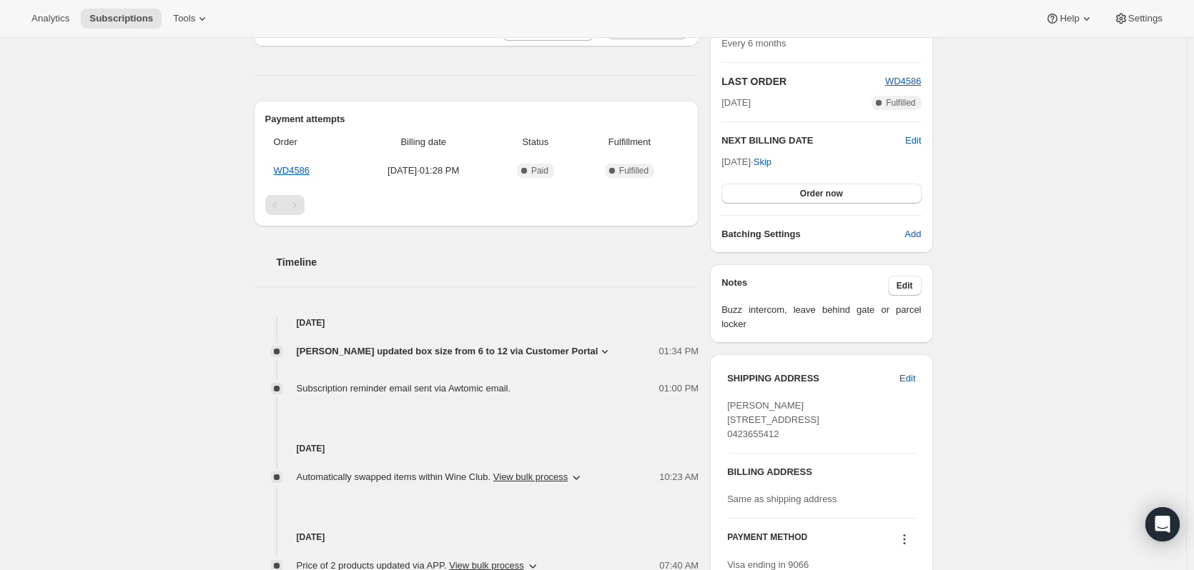
click at [598, 355] on icon at bounding box center [605, 352] width 14 height 14
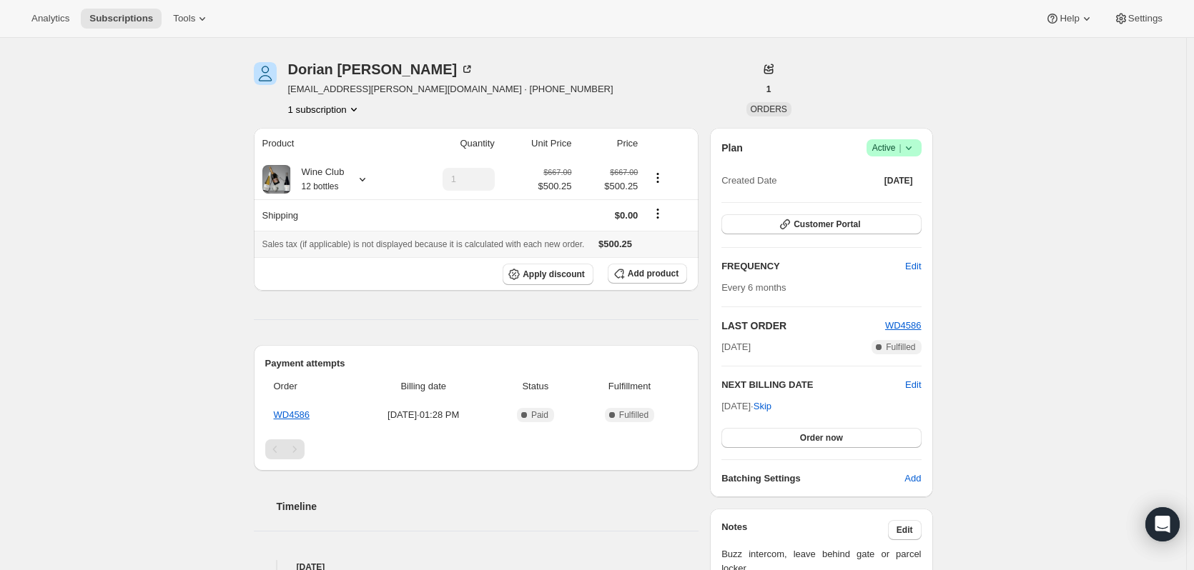
scroll to position [0, 0]
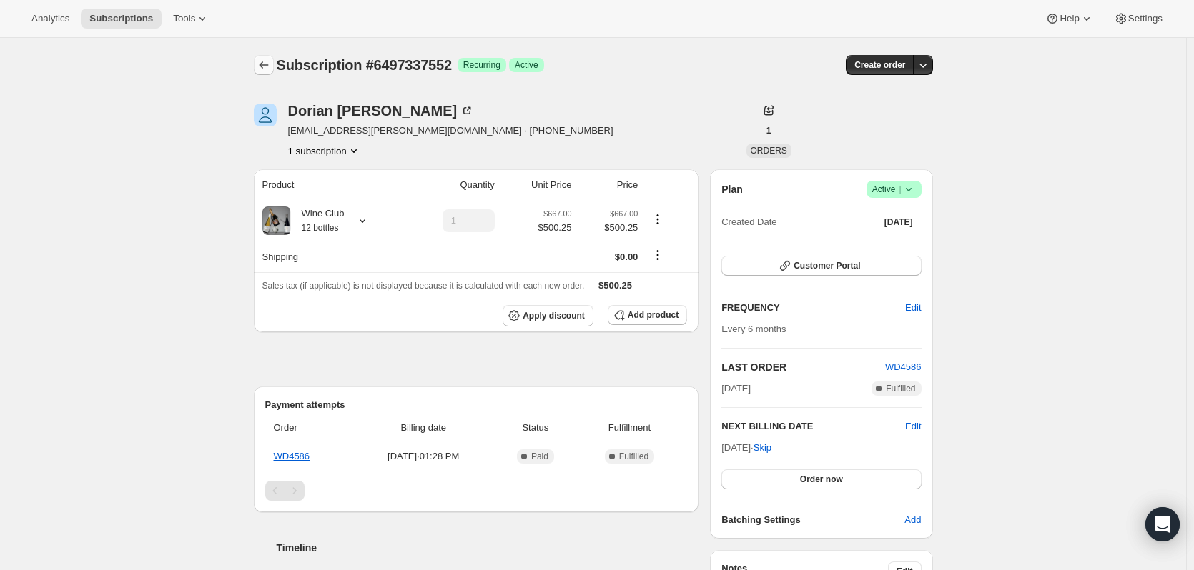
click at [264, 63] on icon "Subscriptions" at bounding box center [264, 65] width 14 height 14
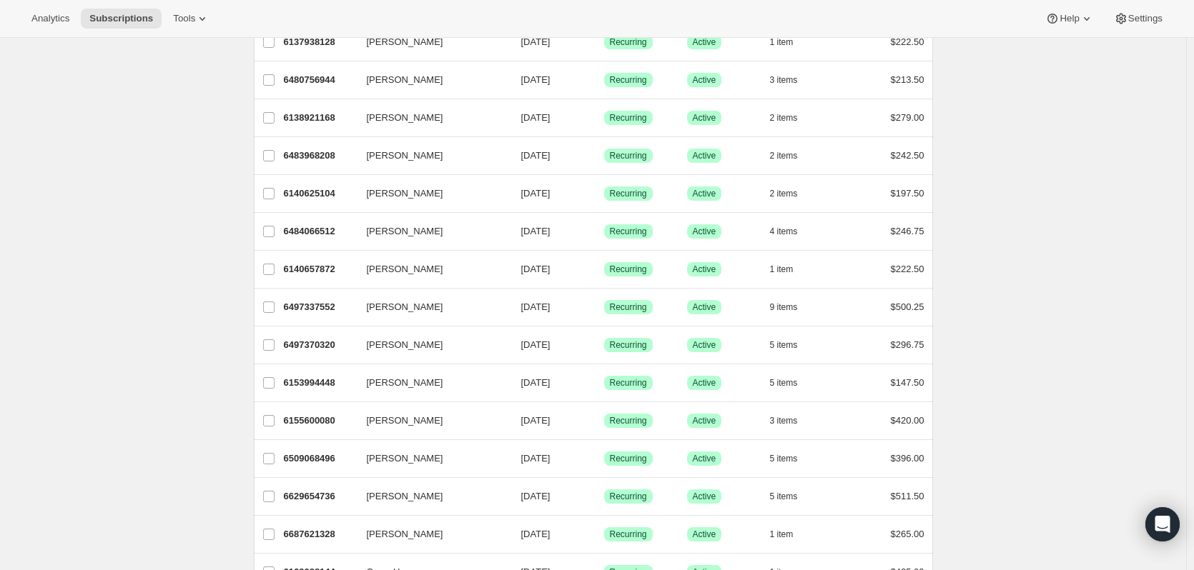
scroll to position [214, 0]
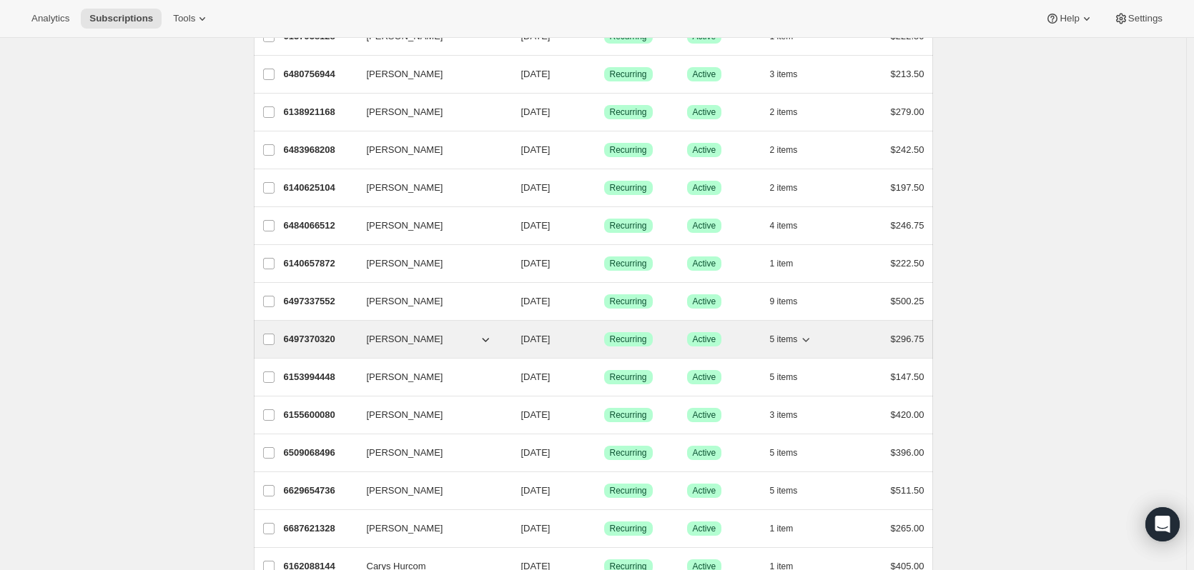
click at [306, 340] on p "6497370320" at bounding box center [319, 339] width 71 height 14
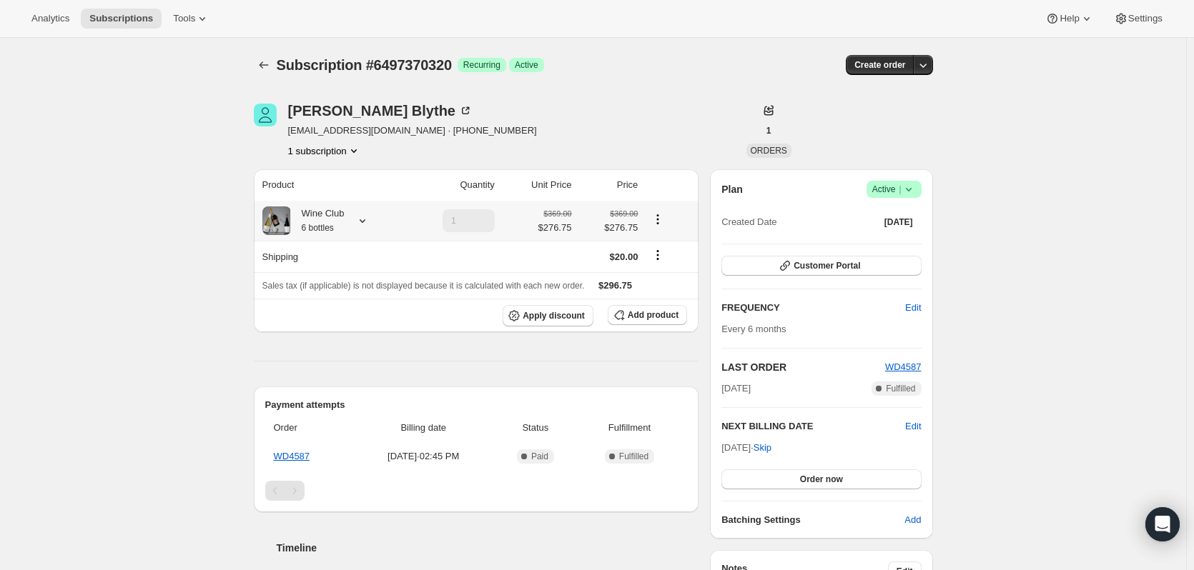
click at [365, 219] on icon at bounding box center [362, 221] width 14 height 14
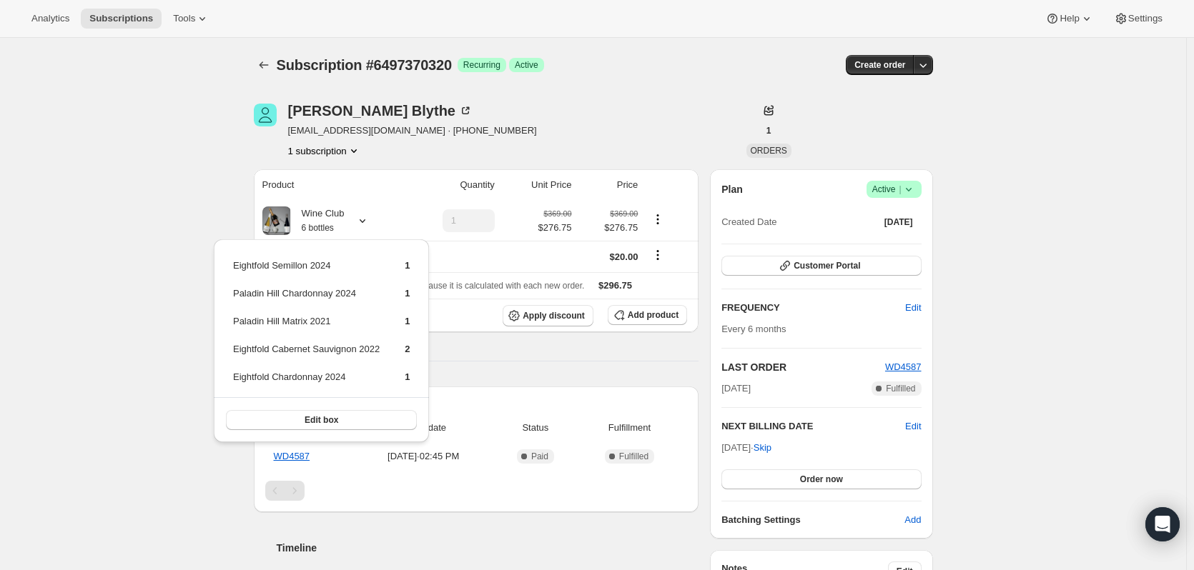
click at [209, 230] on div "Subscription #6497370320. This page is ready Subscription #6497370320 Success R…" at bounding box center [593, 540] width 1186 height 1004
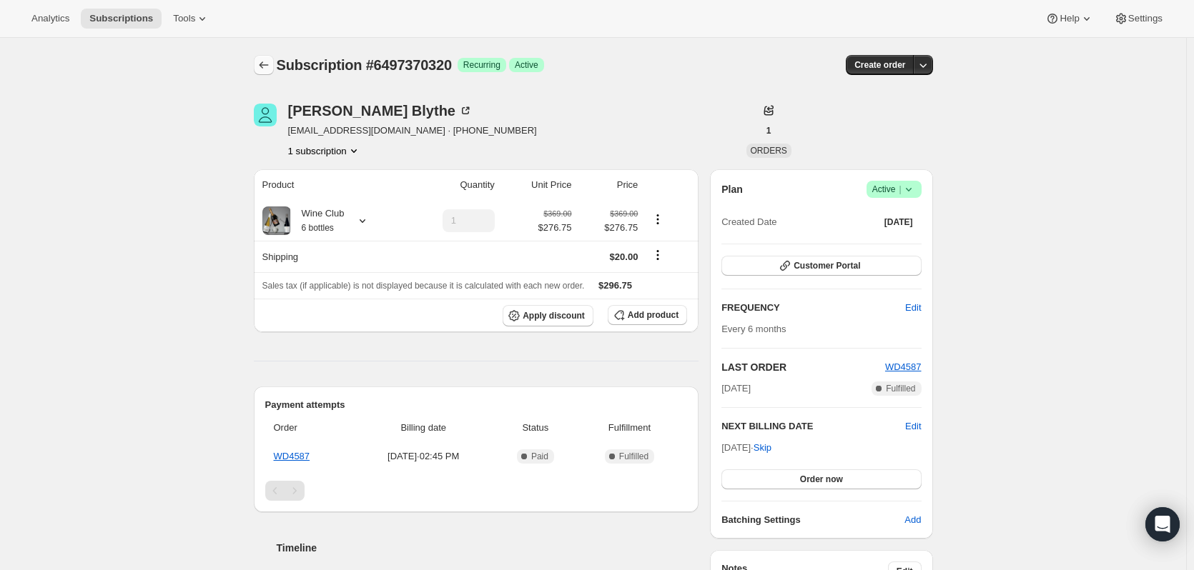
click at [265, 63] on icon "Subscriptions" at bounding box center [263, 64] width 9 height 7
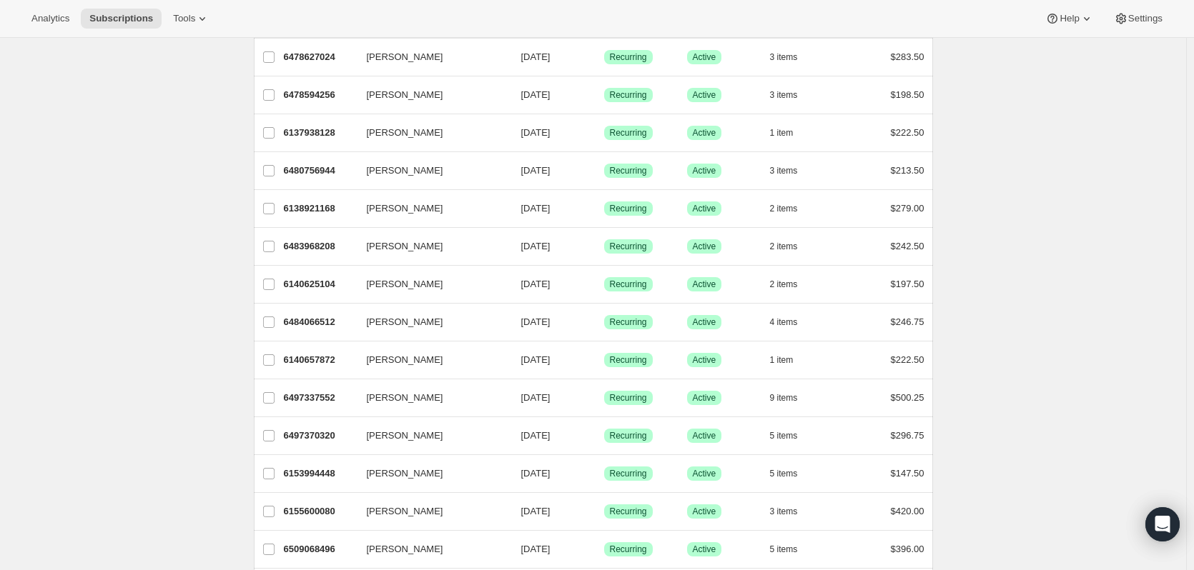
scroll to position [143, 0]
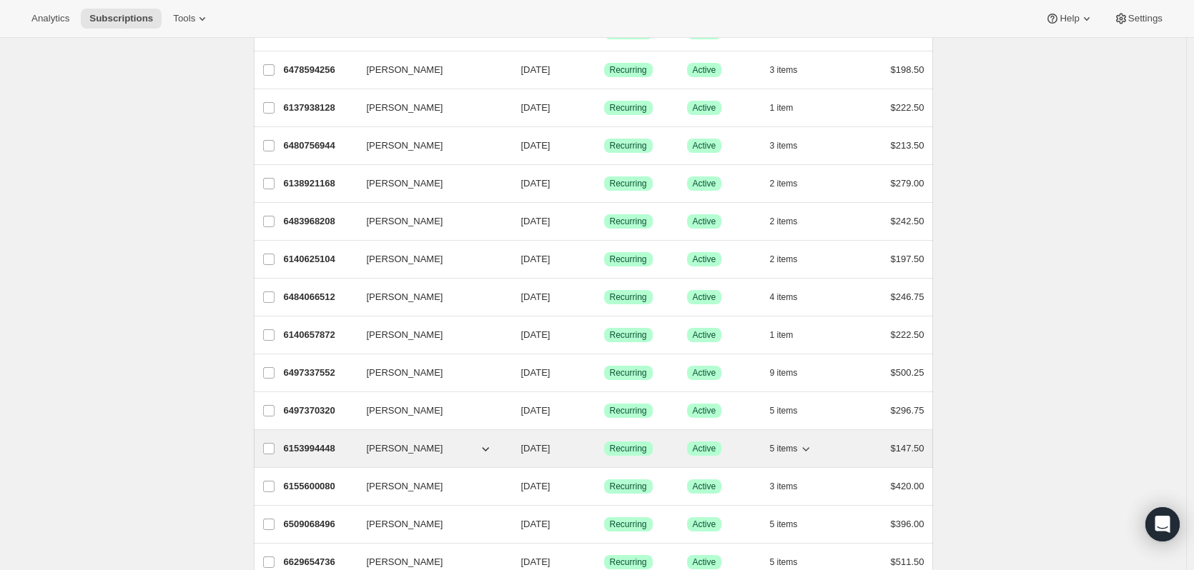
click at [302, 449] on p "6153994448" at bounding box center [319, 449] width 71 height 14
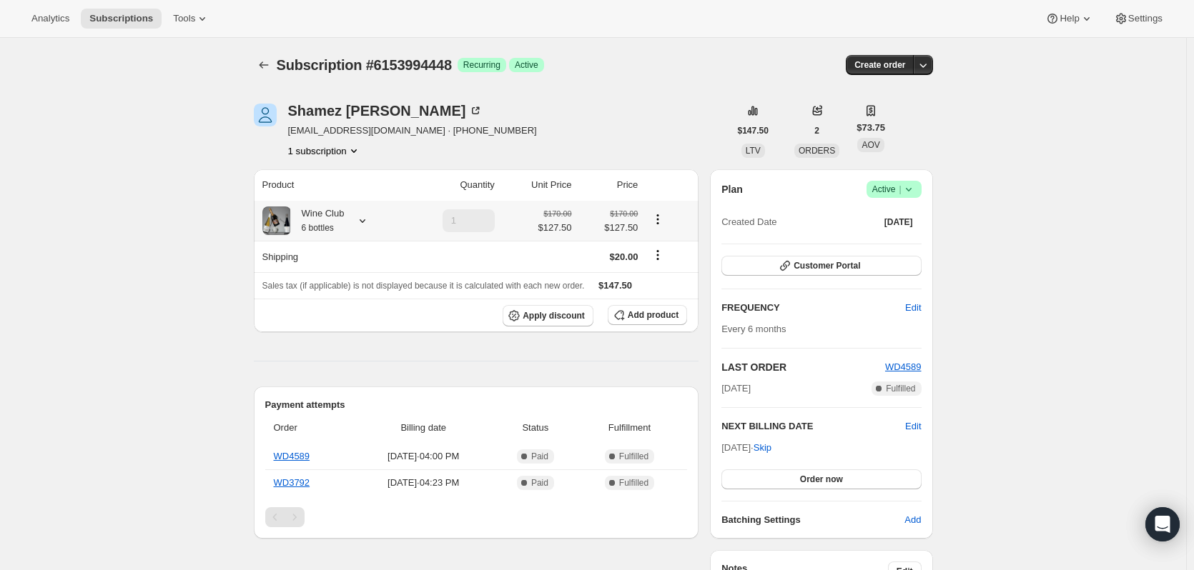
click at [365, 222] on icon at bounding box center [363, 221] width 6 height 4
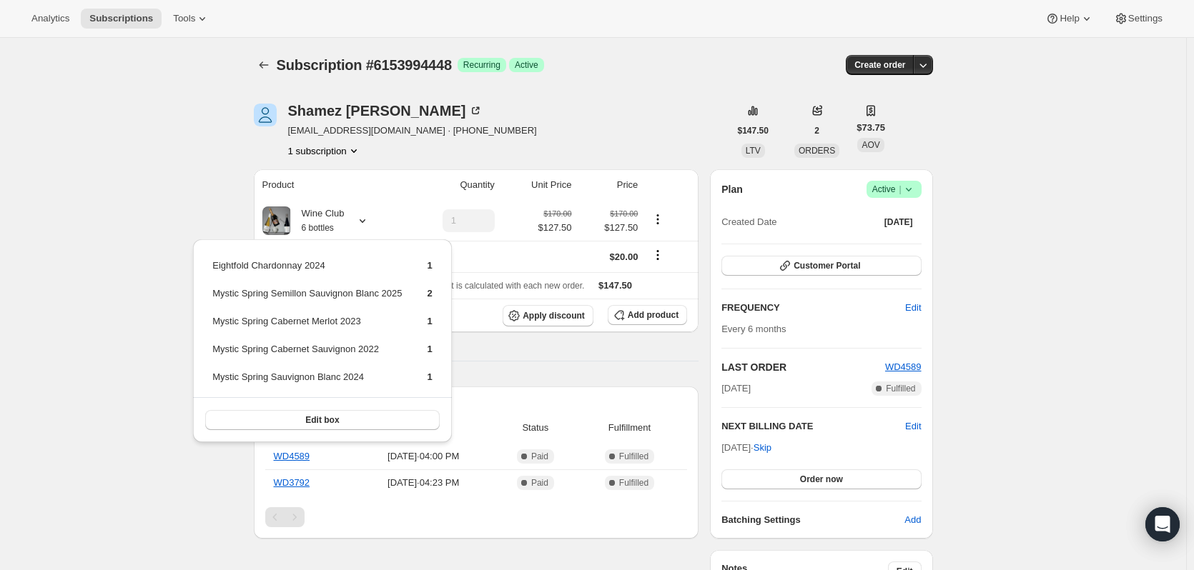
click at [145, 449] on div "Subscription #6153994448. This page is ready Subscription #6153994448 Success R…" at bounding box center [593, 575] width 1186 height 1075
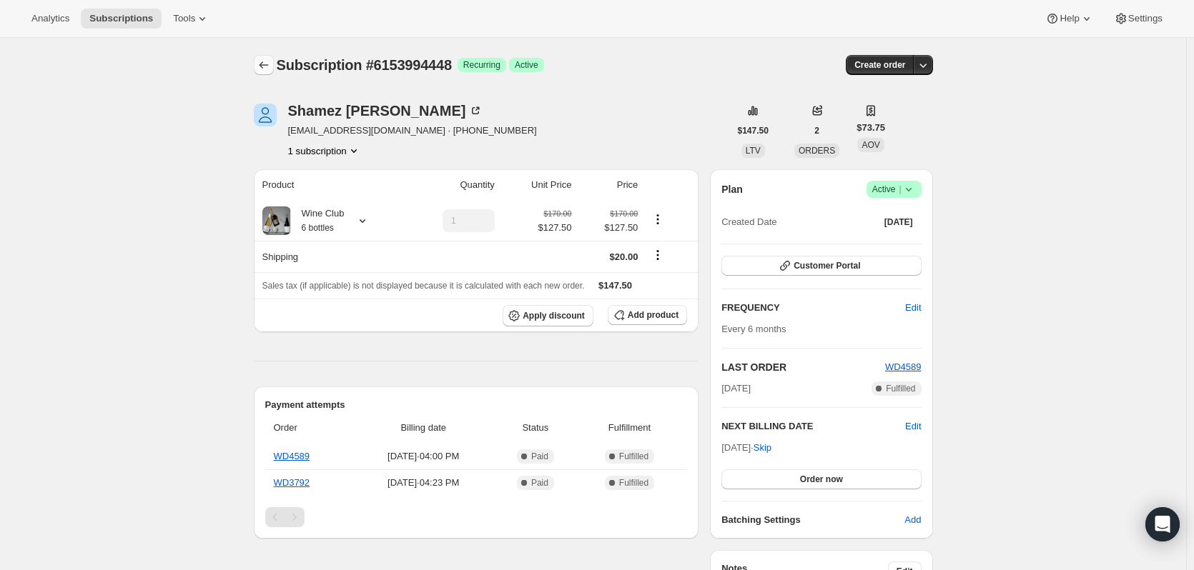
click at [268, 64] on icon "Subscriptions" at bounding box center [264, 65] width 14 height 14
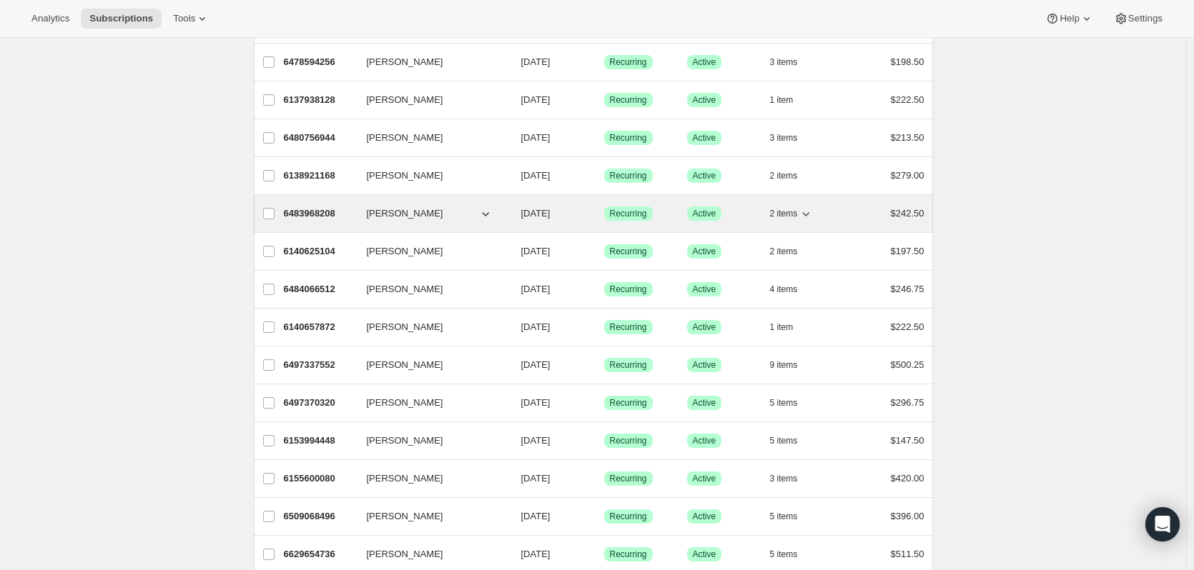
scroll to position [214, 0]
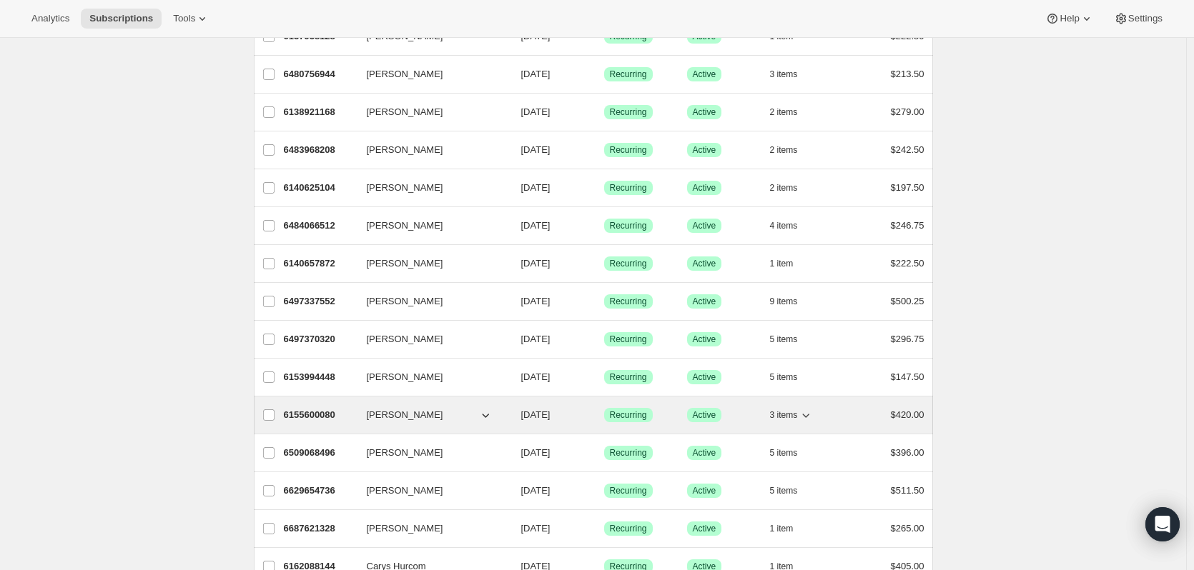
click at [320, 415] on p "6155600080" at bounding box center [319, 415] width 71 height 14
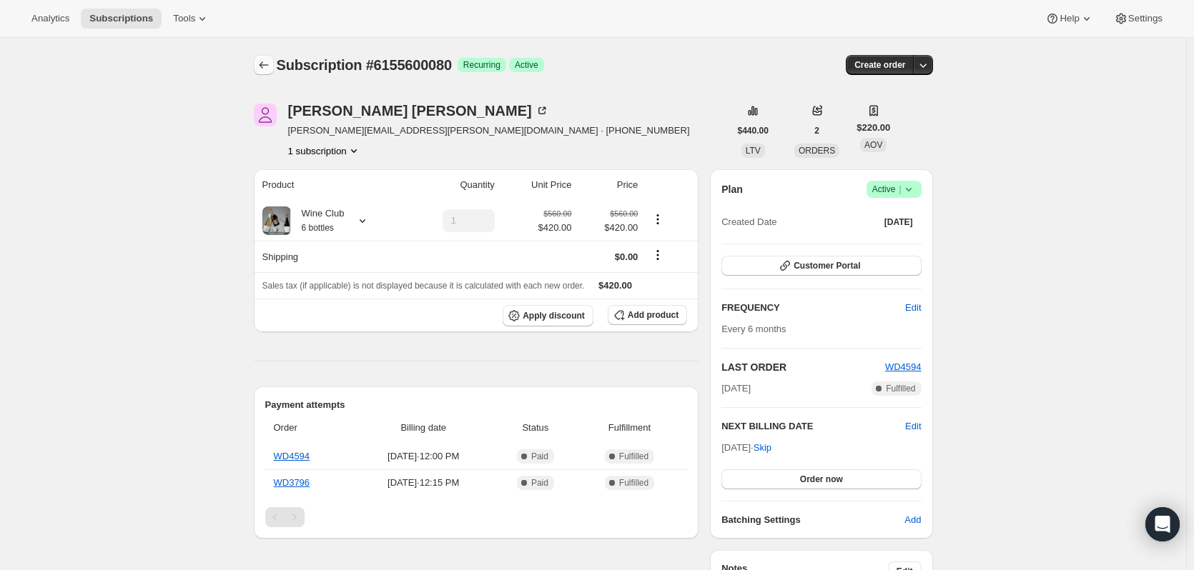
click at [264, 65] on icon "Subscriptions" at bounding box center [264, 65] width 14 height 14
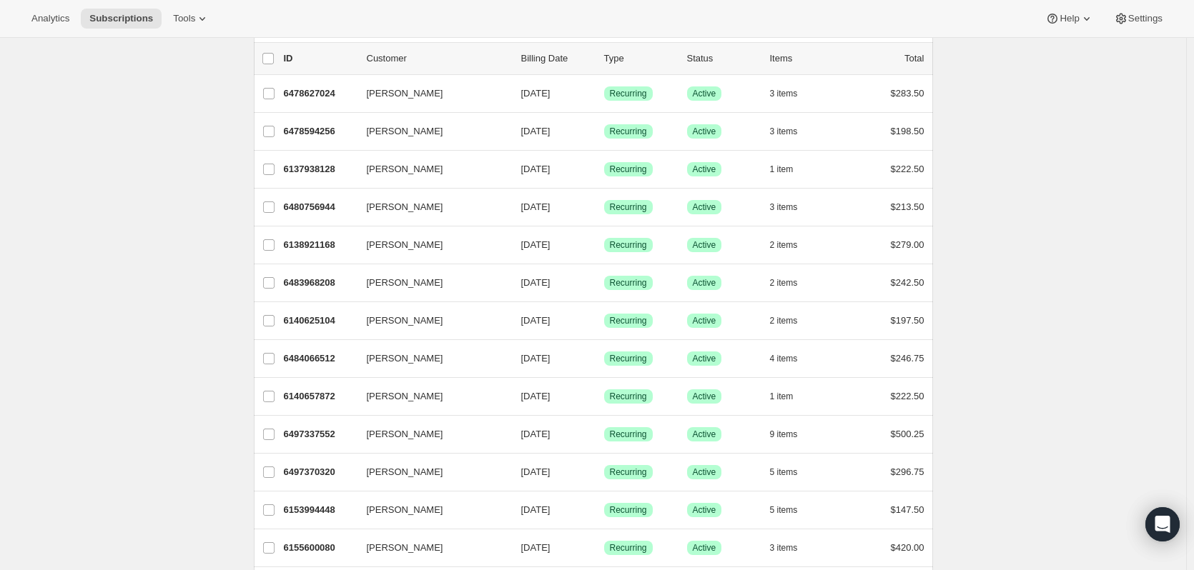
scroll to position [286, 0]
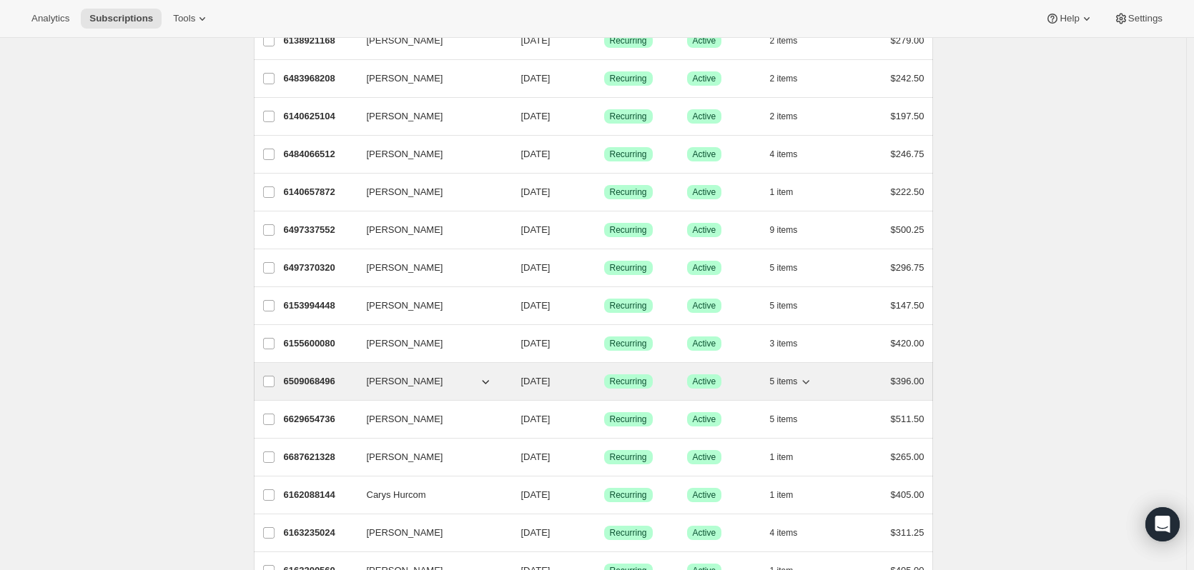
click at [292, 378] on p "6509068496" at bounding box center [319, 382] width 71 height 14
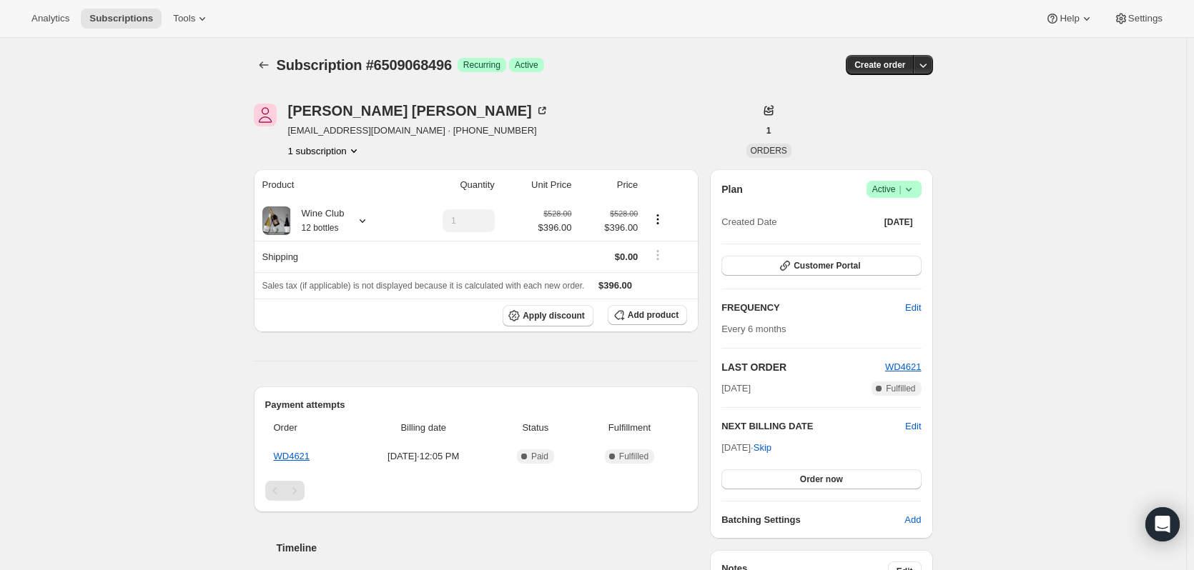
click at [357, 149] on icon "Product actions" at bounding box center [354, 151] width 14 height 14
click at [367, 224] on icon at bounding box center [362, 221] width 14 height 14
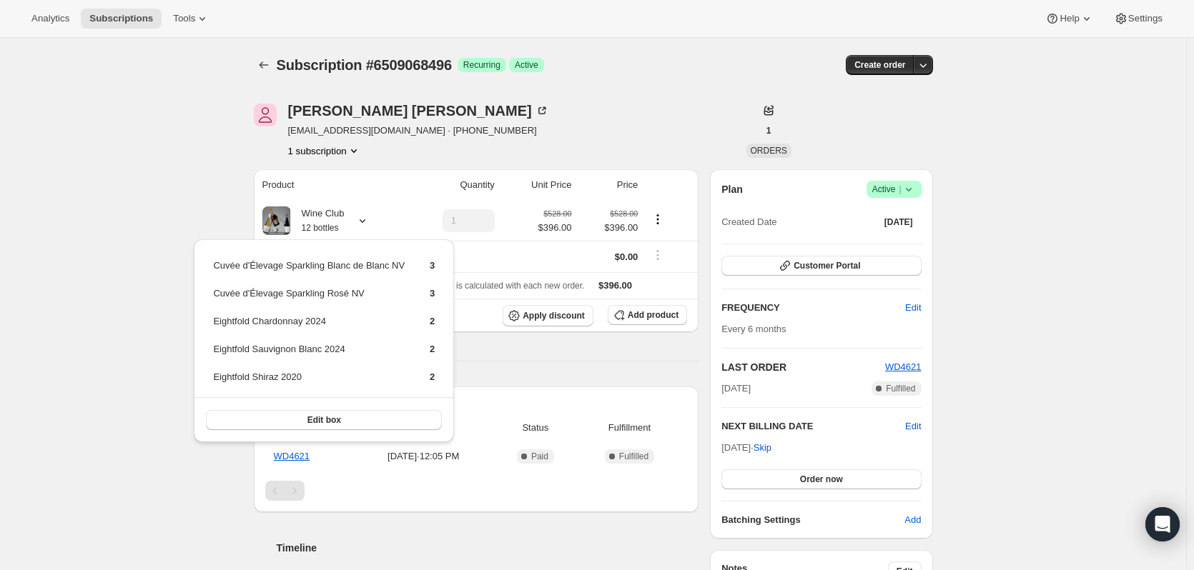
click at [112, 397] on div "Subscription #6509068496. This page is ready Subscription #6509068496 Success R…" at bounding box center [593, 529] width 1186 height 982
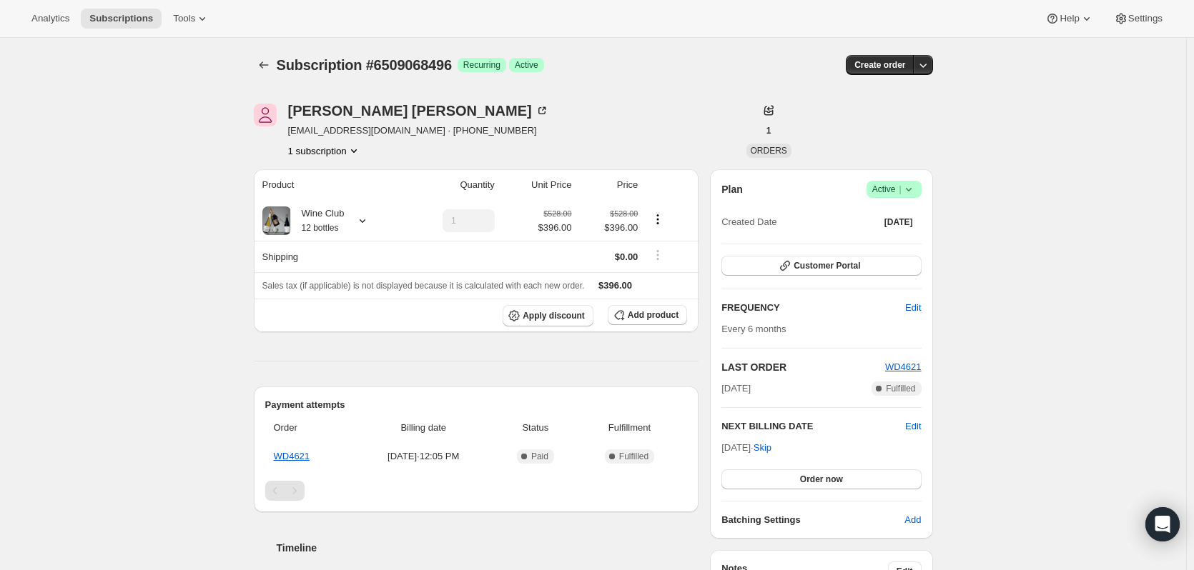
click at [255, 64] on div "Subscription #6509068496. This page is ready Subscription #6509068496 Success R…" at bounding box center [593, 529] width 713 height 982
click at [266, 64] on icon "Subscriptions" at bounding box center [264, 65] width 14 height 14
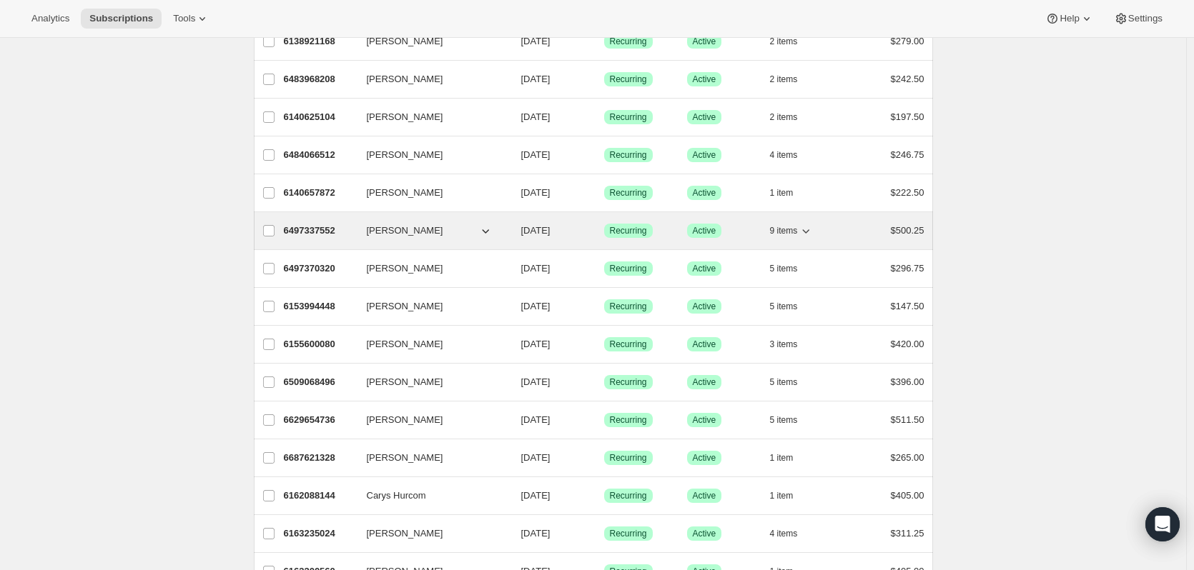
scroll to position [286, 0]
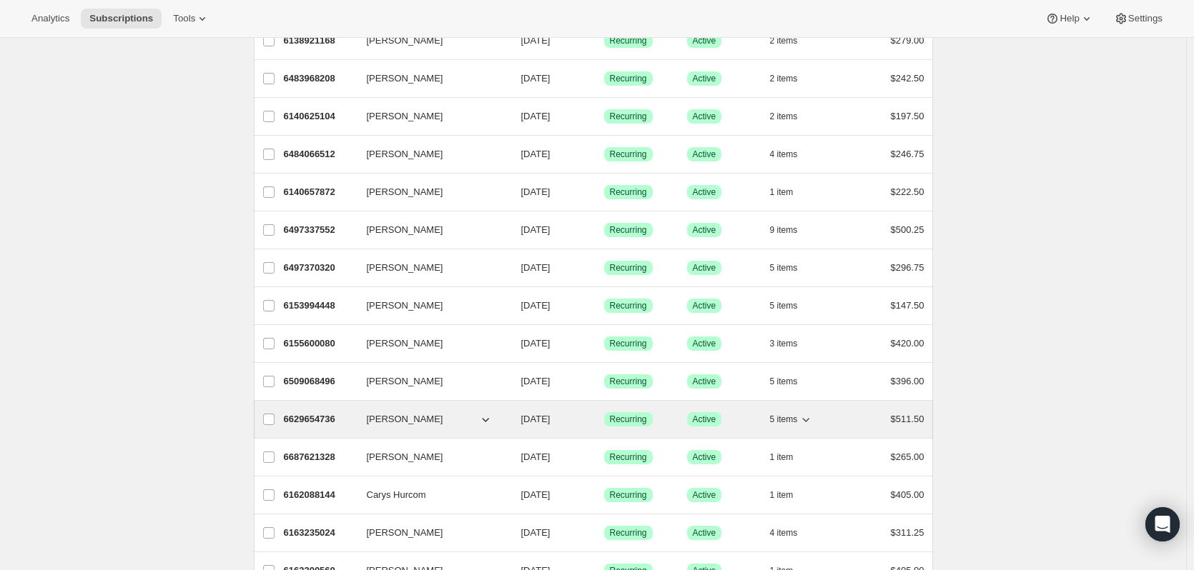
click at [324, 422] on p "6629654736" at bounding box center [319, 419] width 71 height 14
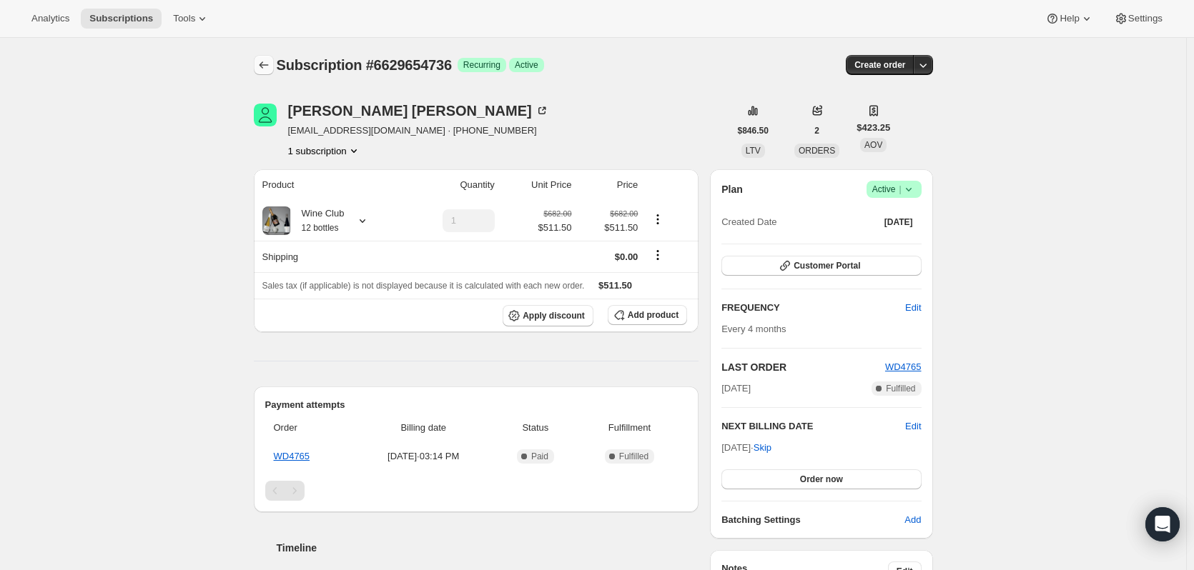
click at [265, 64] on icon "Subscriptions" at bounding box center [264, 65] width 14 height 14
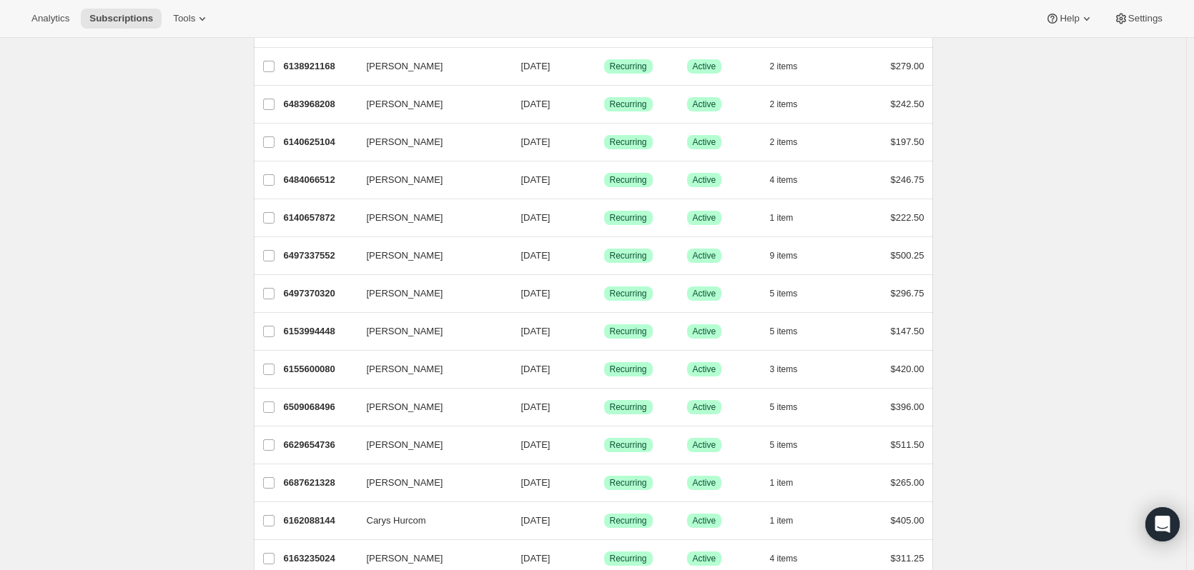
scroll to position [286, 0]
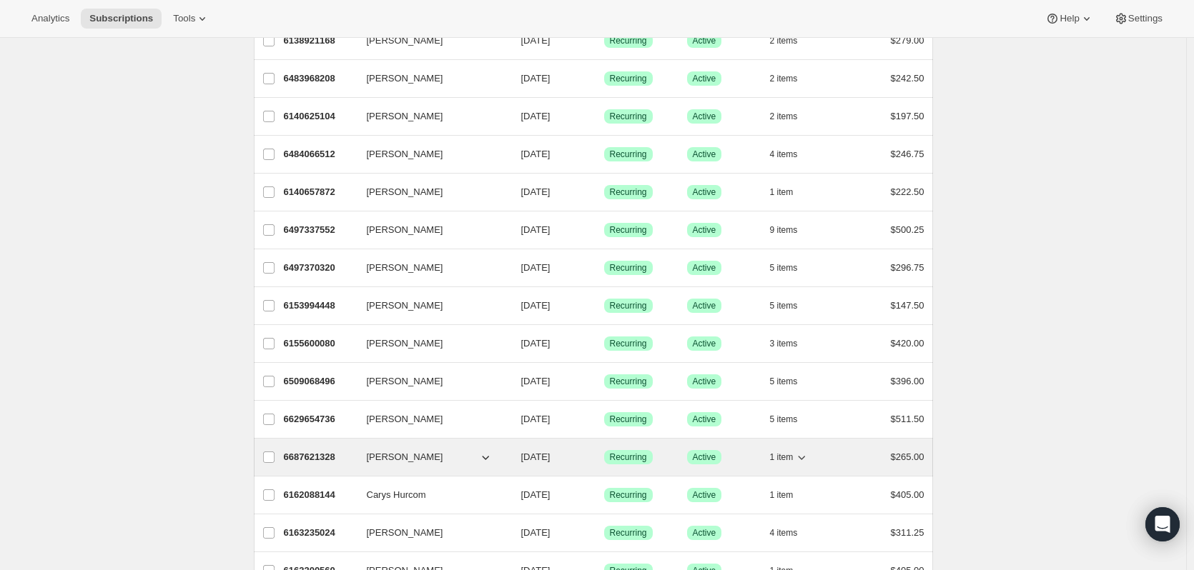
click at [310, 453] on p "6687621328" at bounding box center [319, 457] width 71 height 14
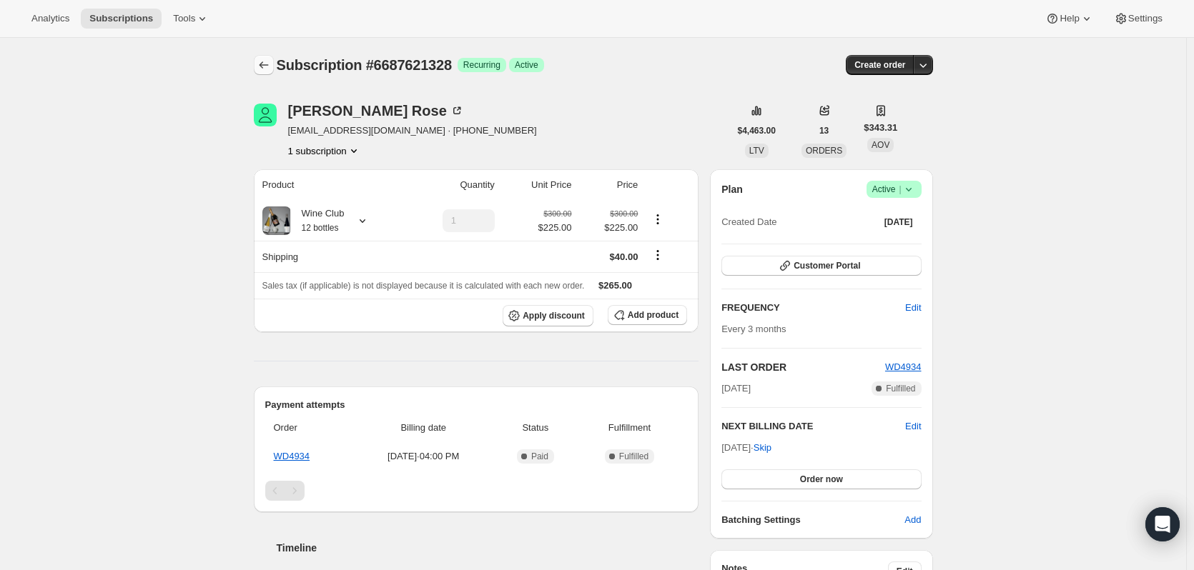
click at [264, 56] on button "Subscriptions" at bounding box center [264, 65] width 20 height 20
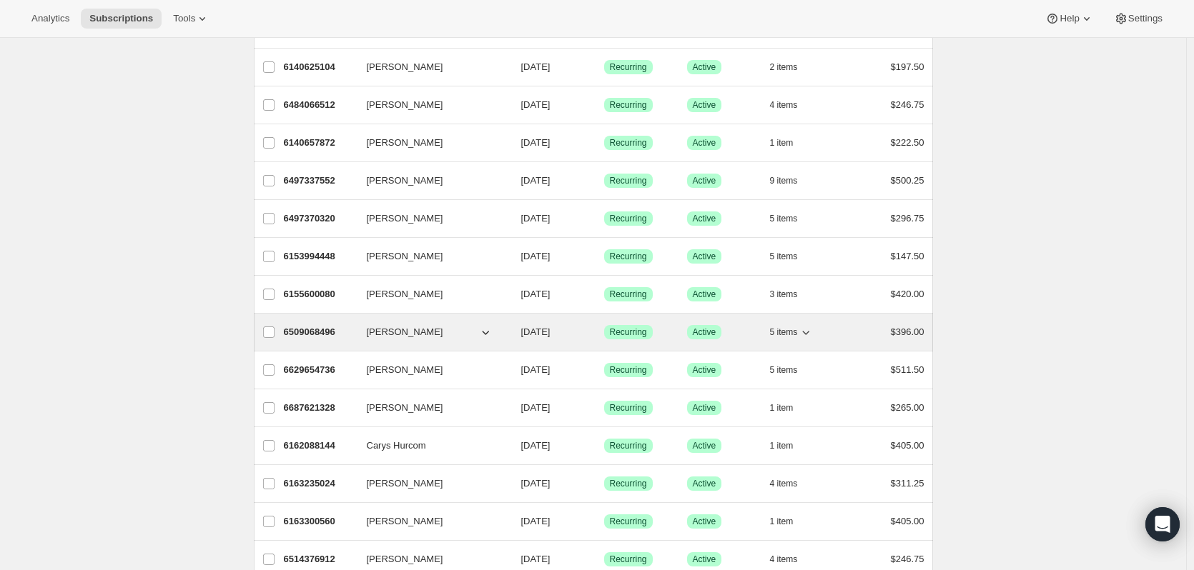
scroll to position [357, 0]
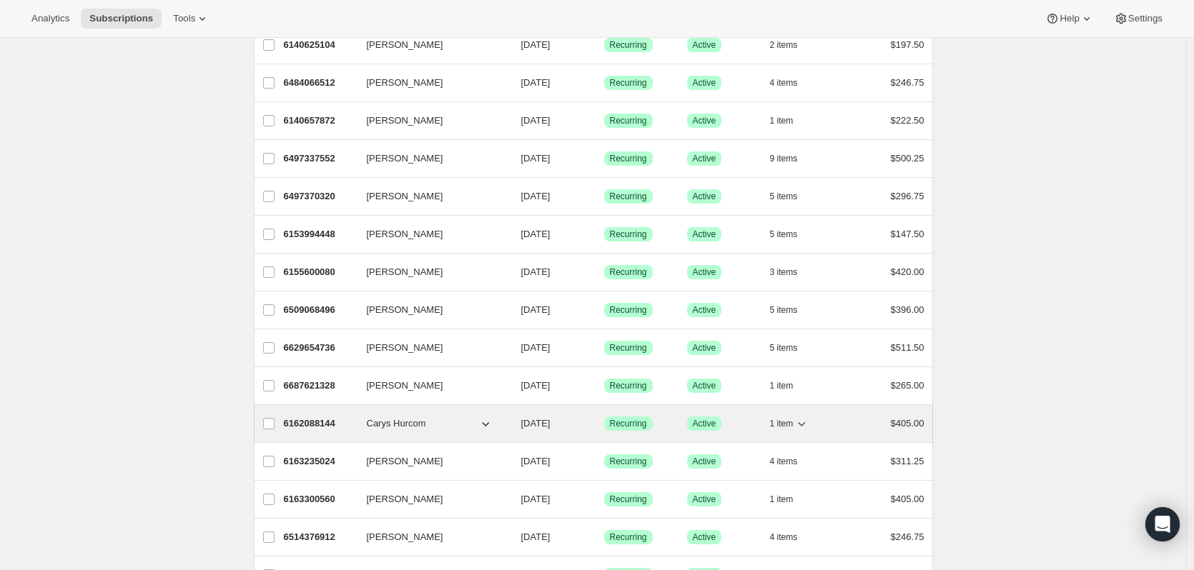
click at [310, 421] on p "6162088144" at bounding box center [319, 424] width 71 height 14
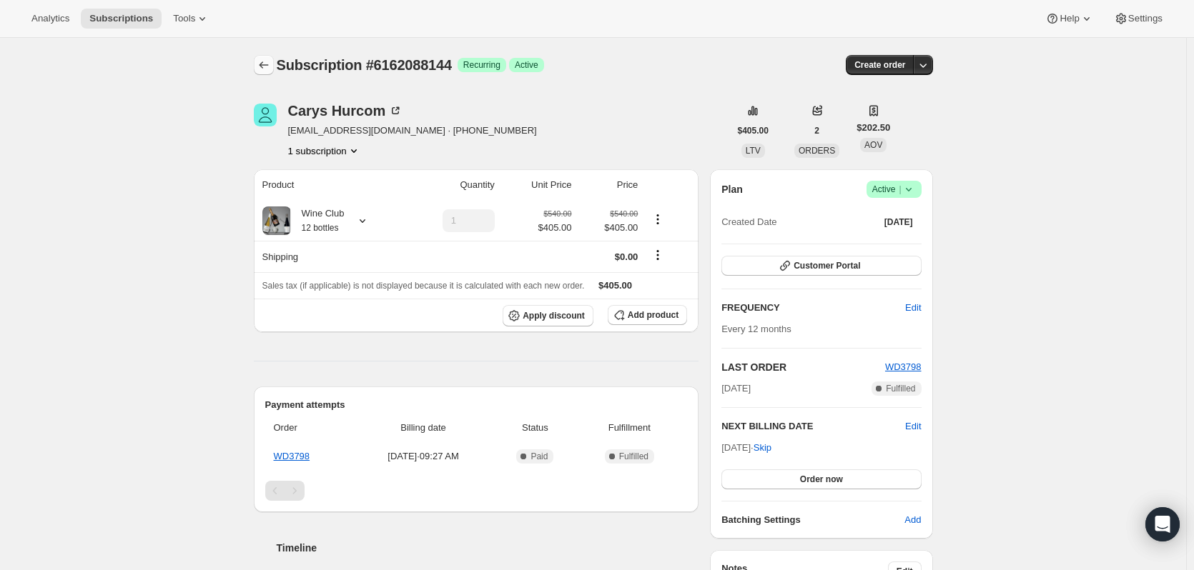
click at [266, 67] on icon "Subscriptions" at bounding box center [264, 65] width 14 height 14
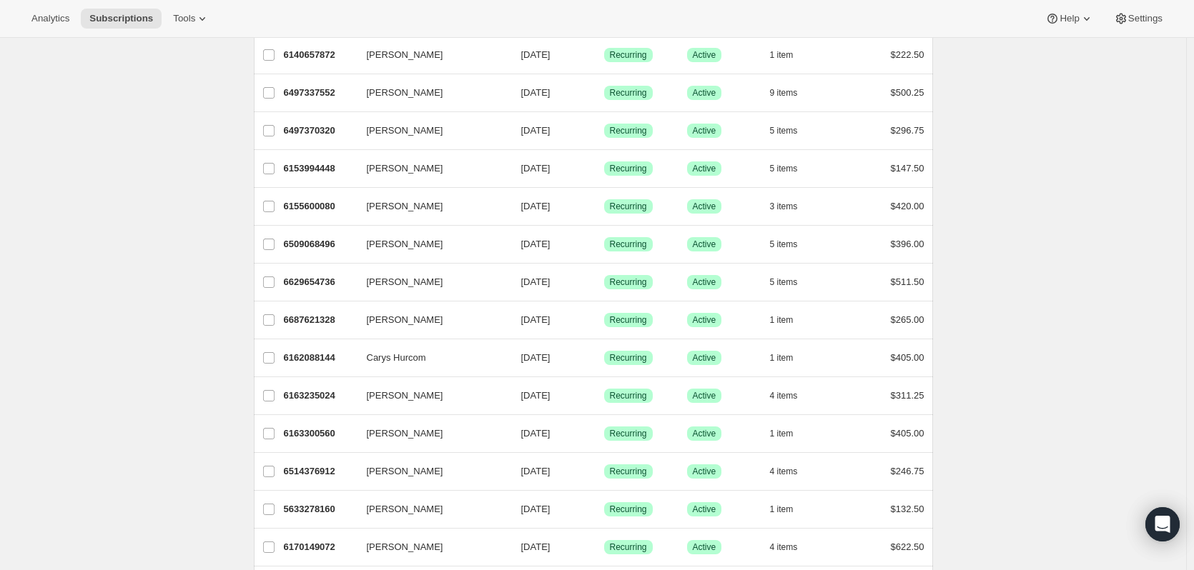
scroll to position [429, 0]
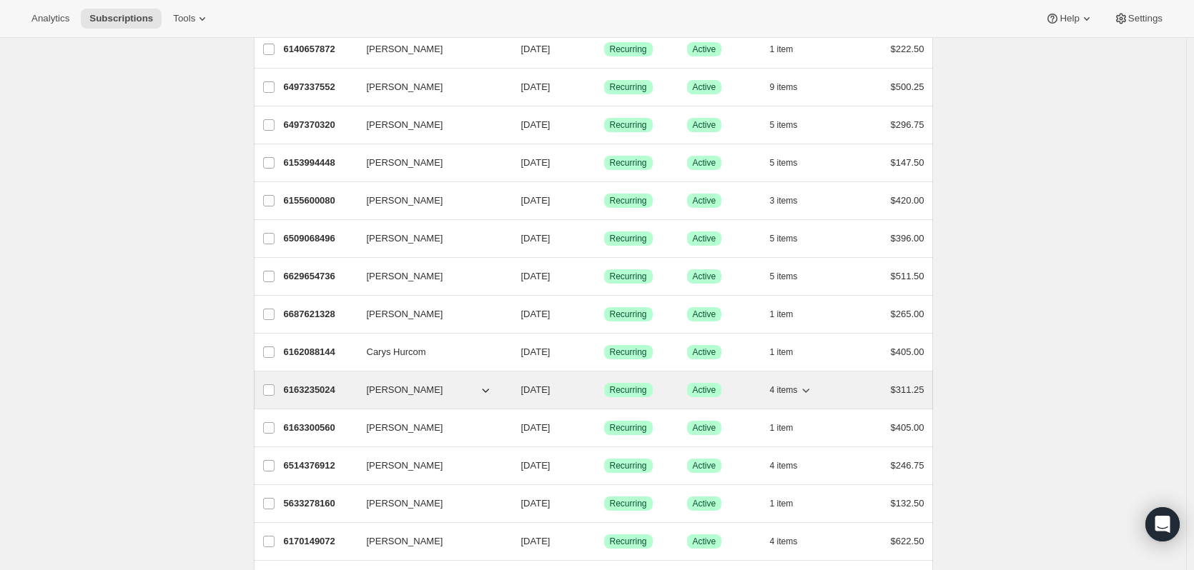
click at [314, 389] on p "6163235024" at bounding box center [319, 390] width 71 height 14
